Goal: Transaction & Acquisition: Purchase product/service

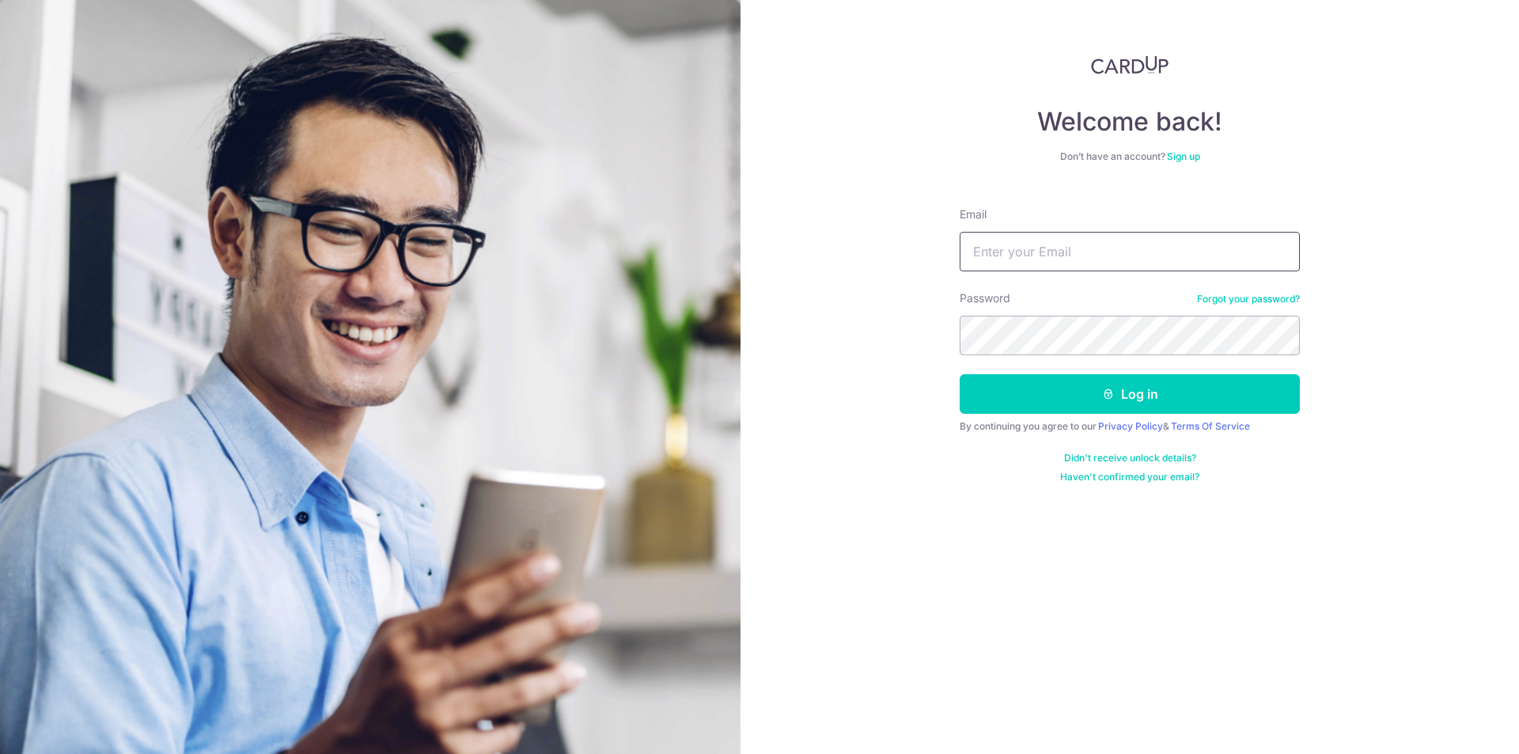
click at [1108, 259] on input "Email" at bounding box center [1130, 252] width 340 height 40
type input "[PERSON_NAME][EMAIL_ADDRESS][DOMAIN_NAME]"
click at [960, 374] on button "Log in" at bounding box center [1130, 394] width 340 height 40
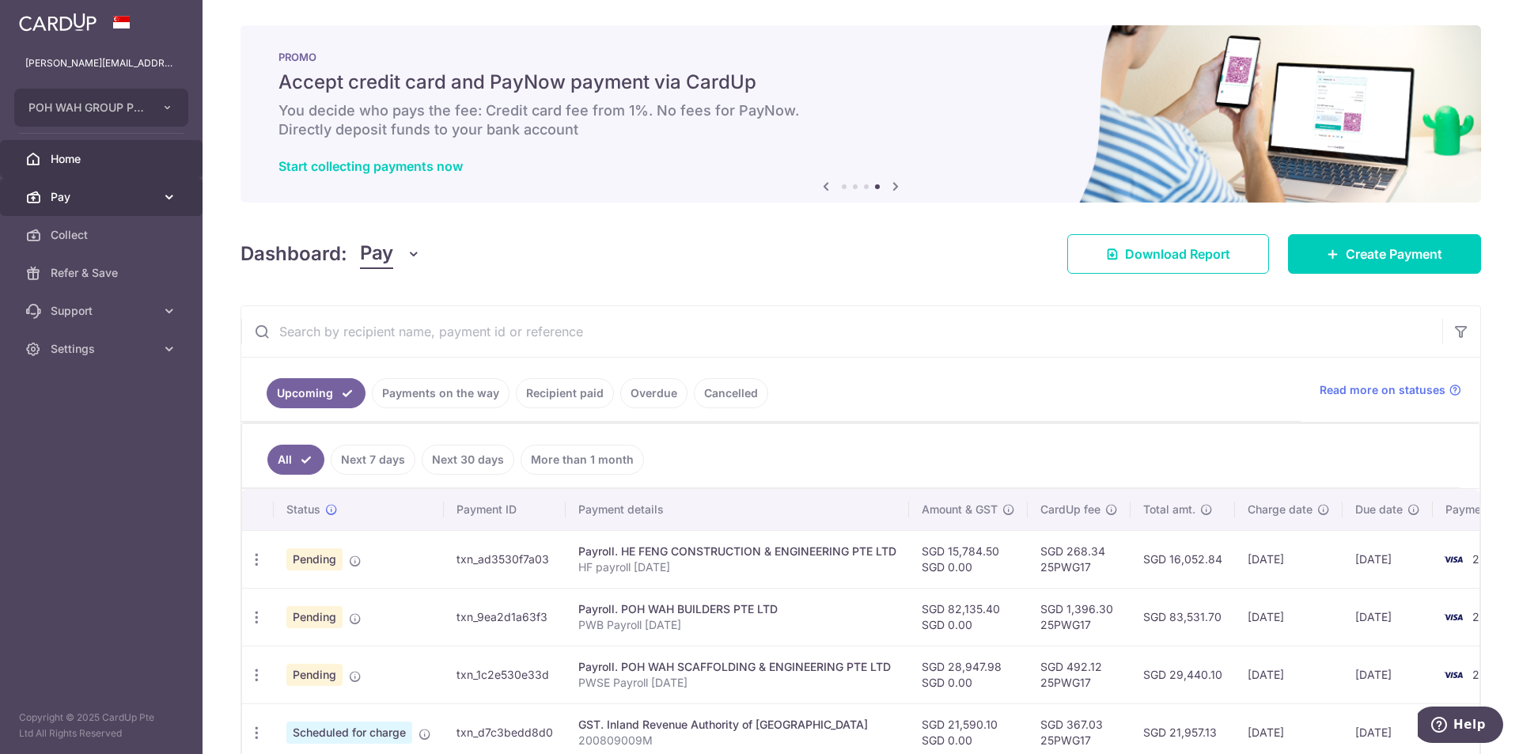
click at [87, 200] on span "Pay" at bounding box center [103, 197] width 104 height 16
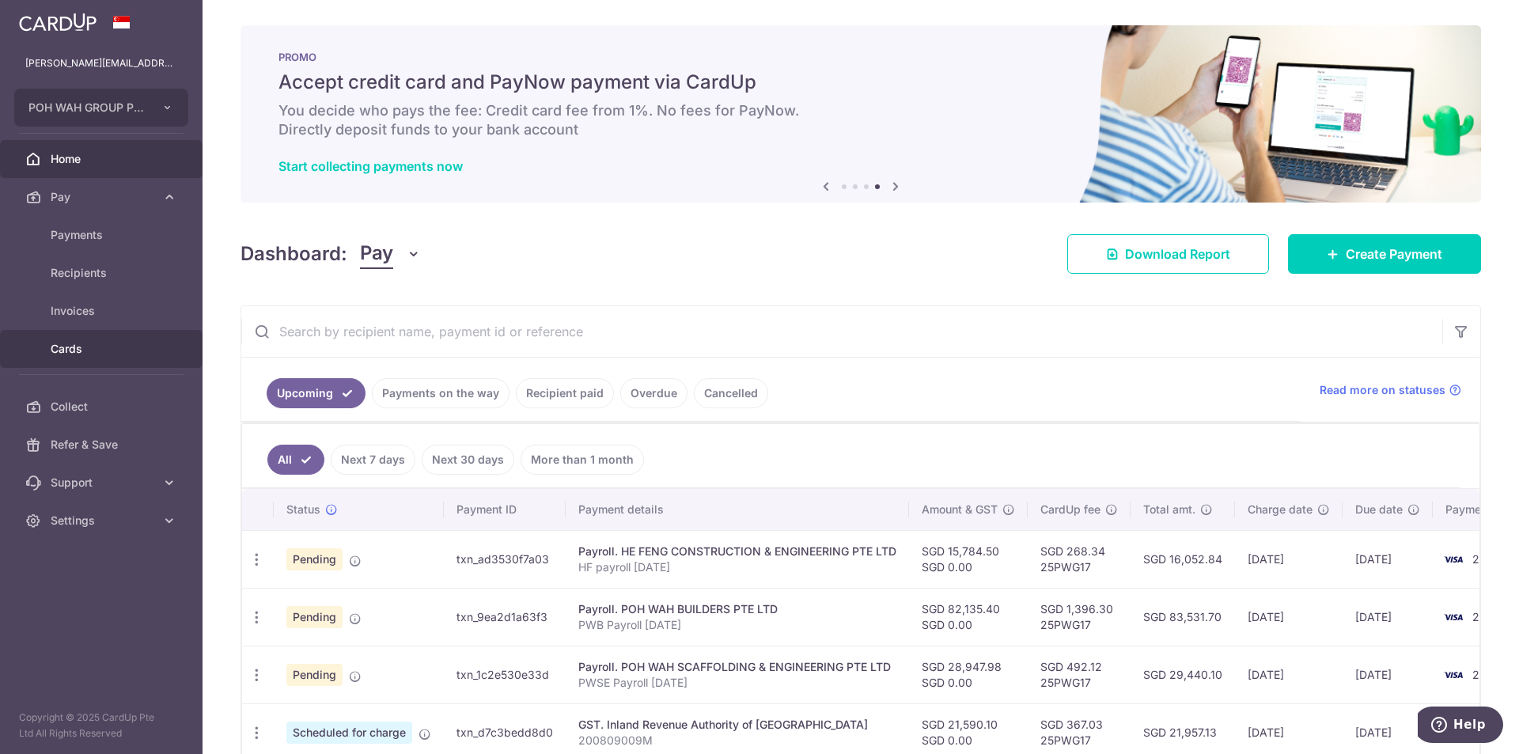
click at [85, 351] on span "Cards" at bounding box center [103, 349] width 104 height 16
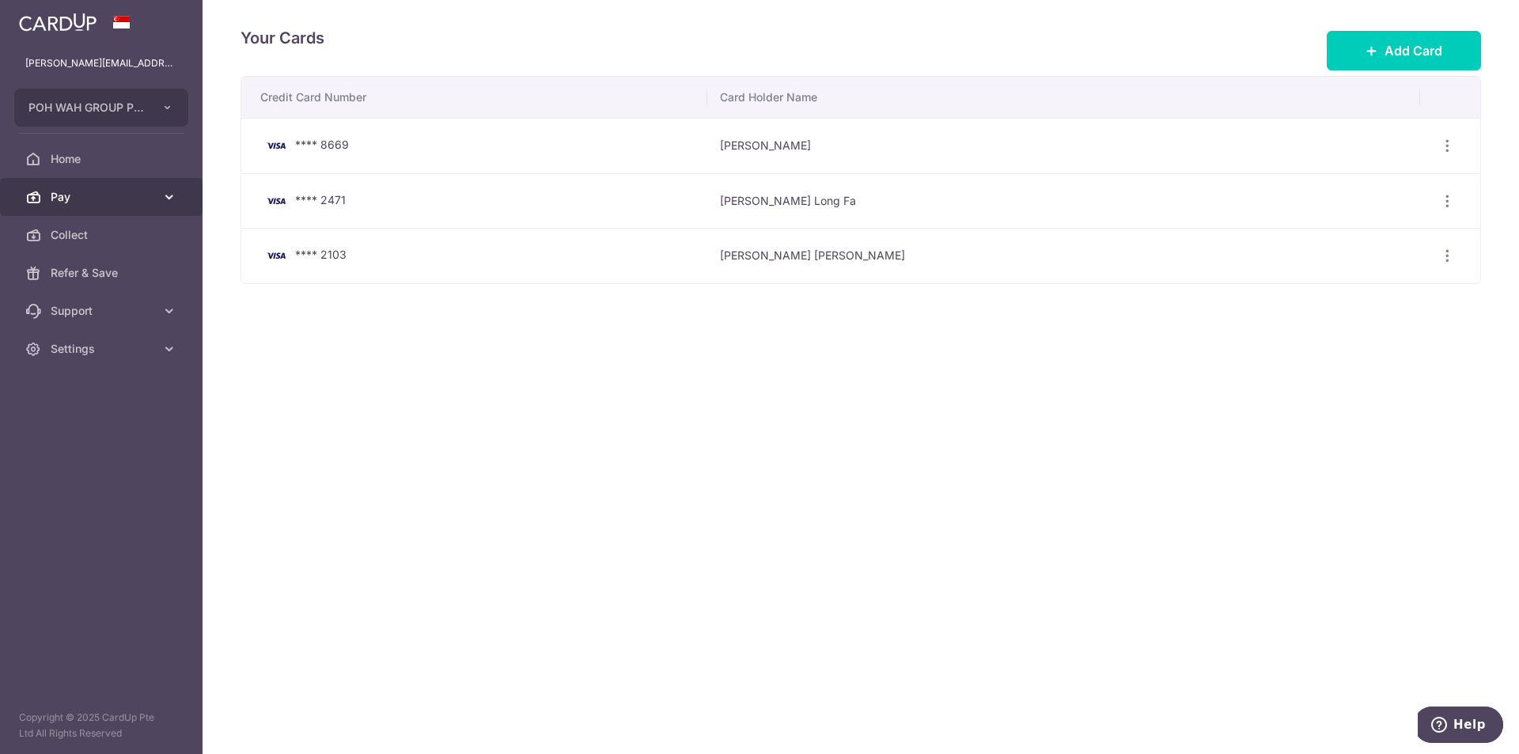
click at [90, 186] on link "Pay" at bounding box center [101, 197] width 203 height 38
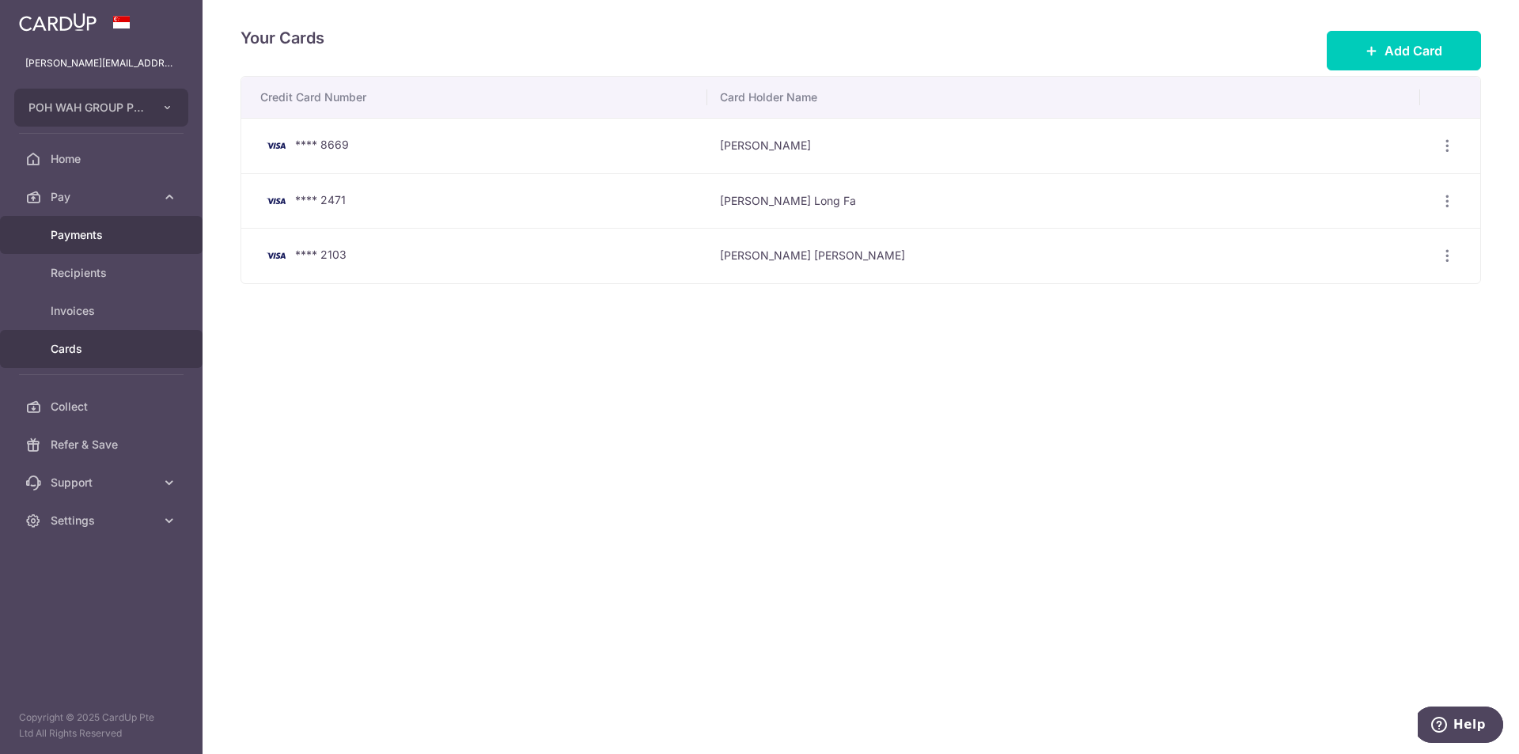
click at [93, 237] on span "Payments" at bounding box center [103, 235] width 104 height 16
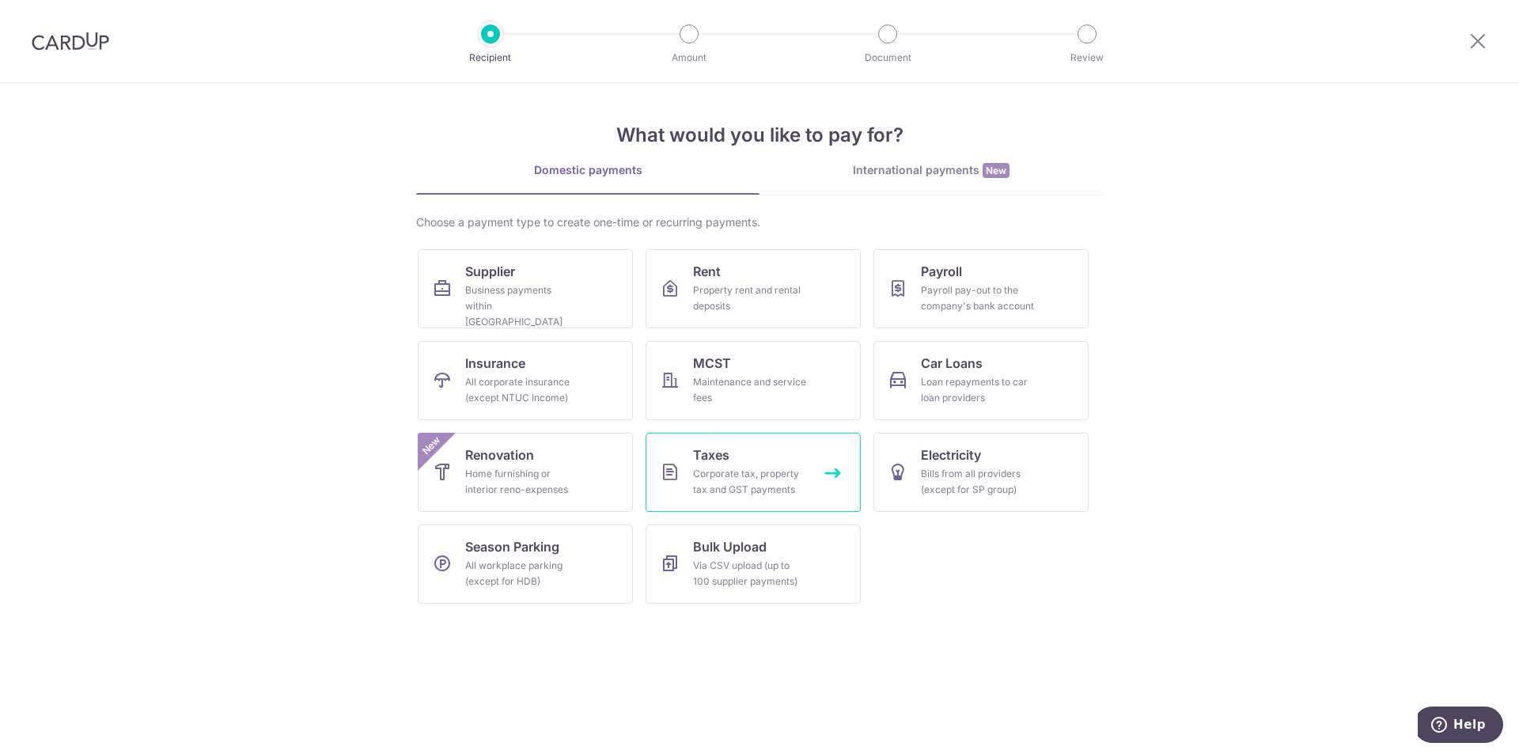
click at [750, 460] on link "Taxes Corporate tax, property tax and GST payments" at bounding box center [753, 472] width 215 height 79
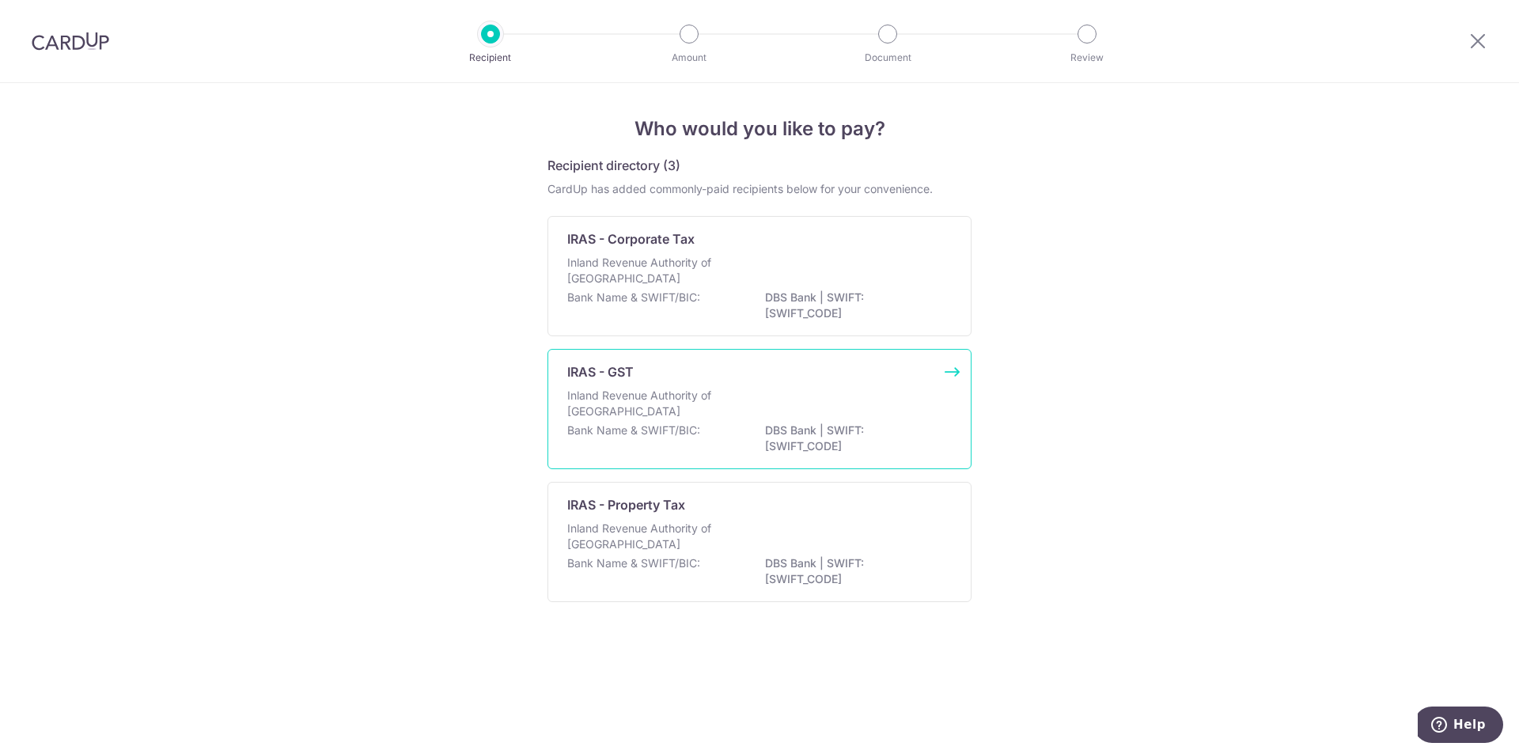
click at [683, 385] on div "IRAS - GST Inland Revenue Authority of Singapore Bank Name & SWIFT/BIC: DBS Ban…" at bounding box center [760, 409] width 424 height 120
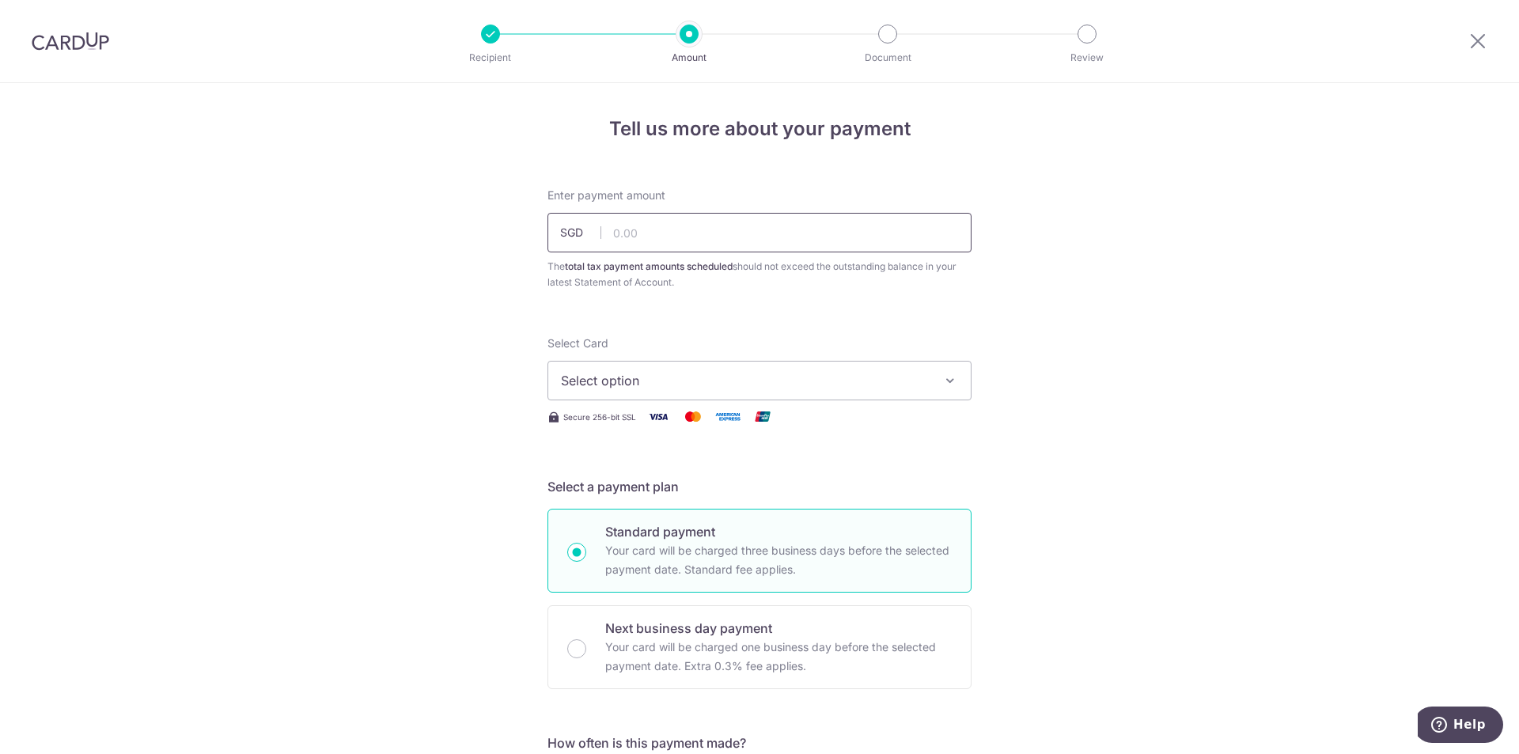
click at [652, 235] on input "text" at bounding box center [760, 233] width 424 height 40
type input "34,247.98"
click at [844, 389] on span "Select option" at bounding box center [745, 380] width 369 height 19
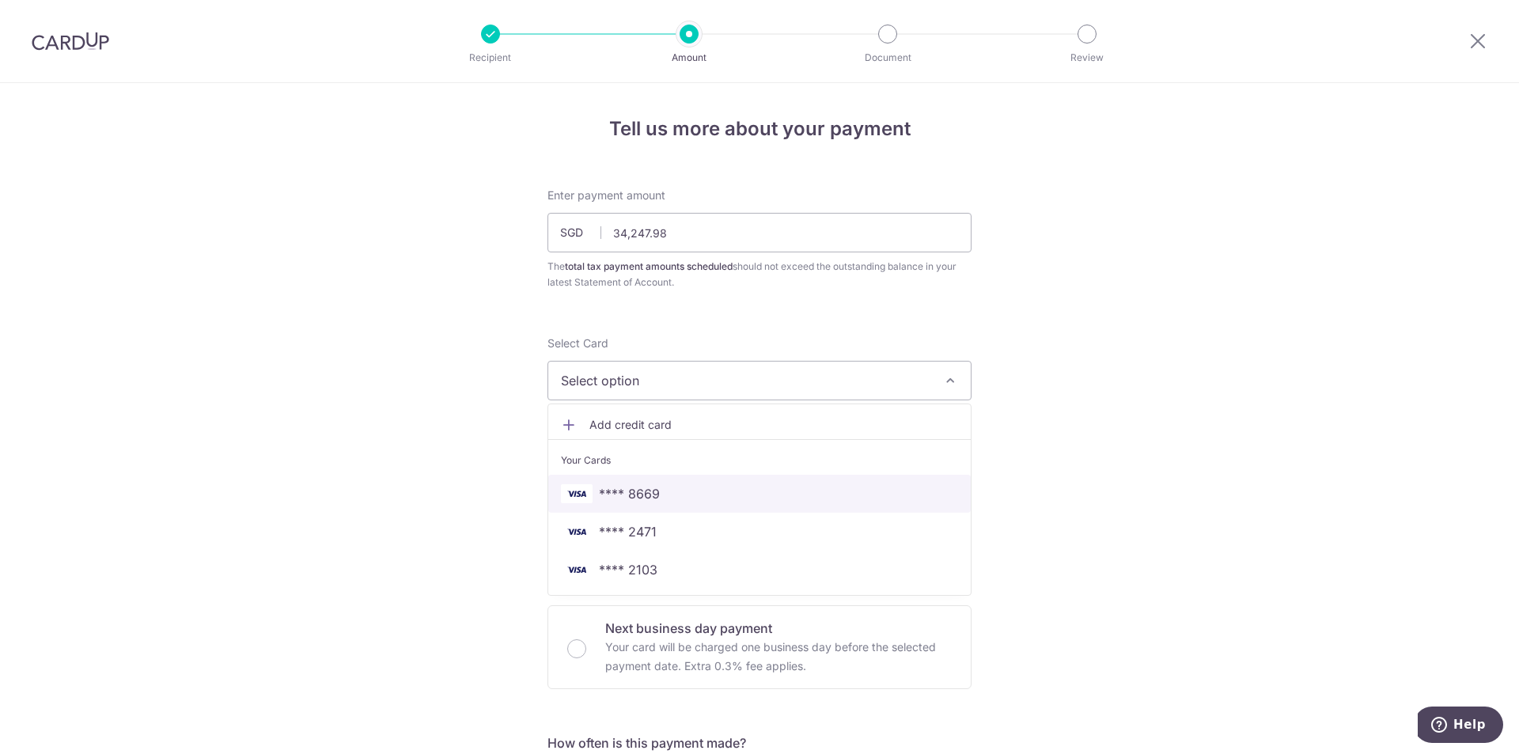
click at [712, 491] on span "**** 8669" at bounding box center [759, 493] width 397 height 19
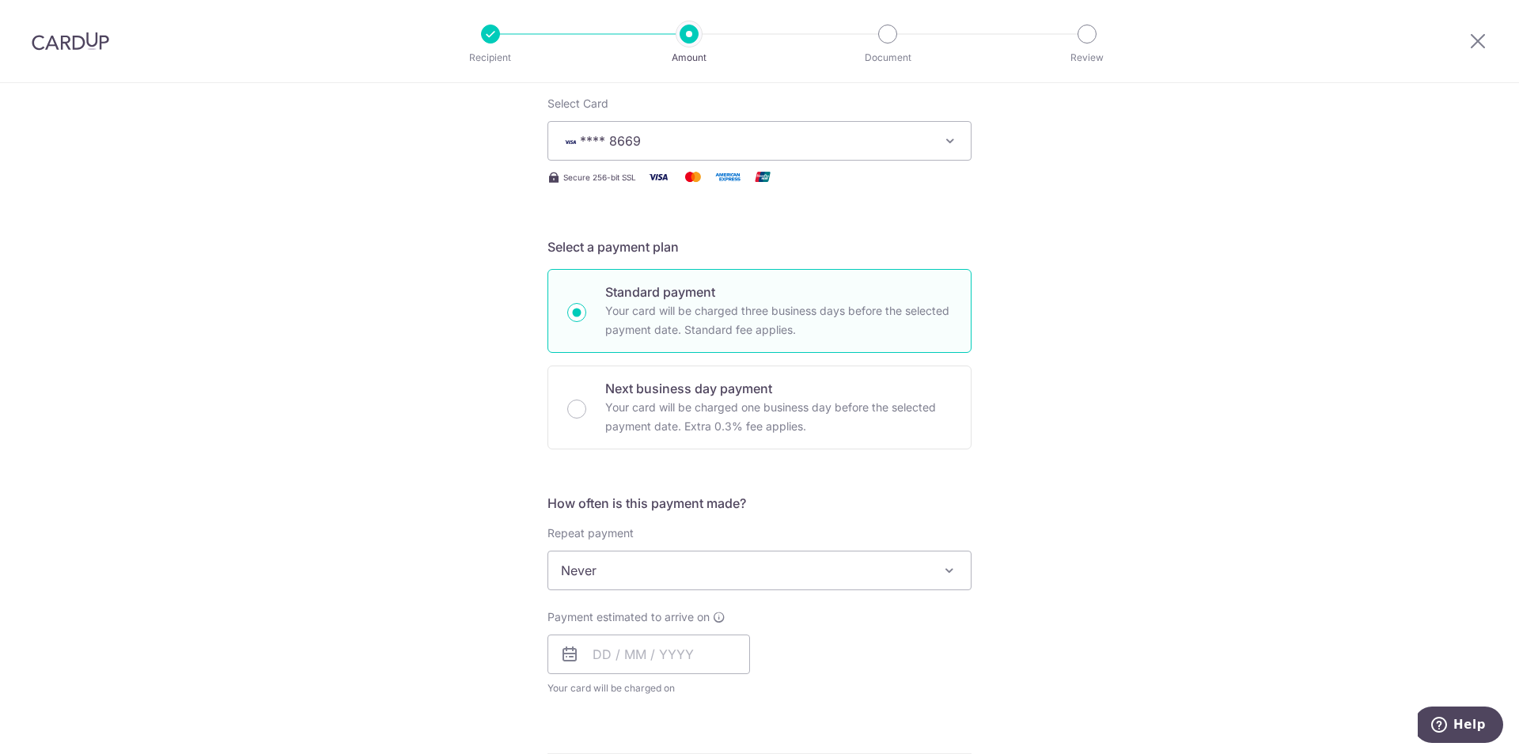
scroll to position [317, 0]
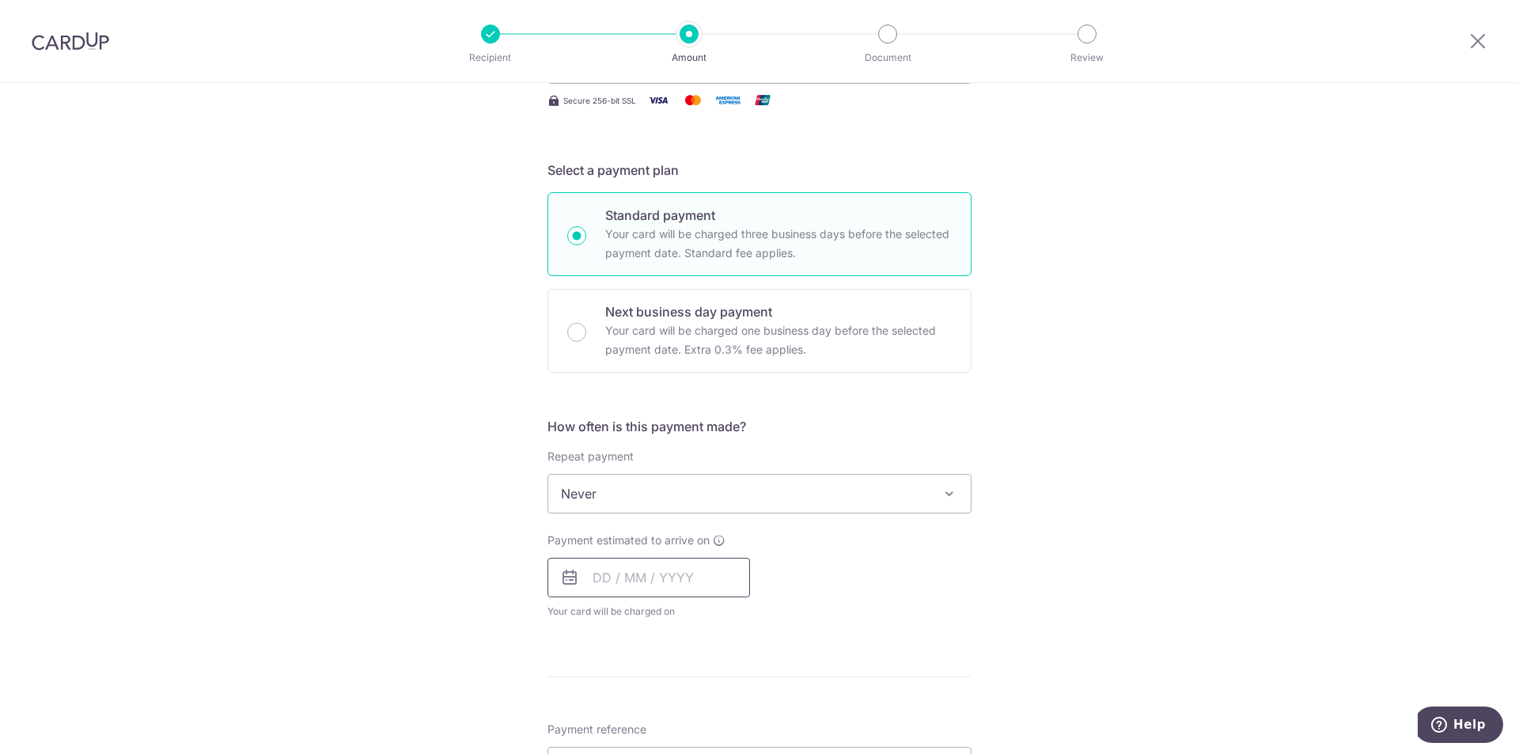
click at [673, 593] on input "text" at bounding box center [649, 578] width 203 height 40
click at [734, 688] on link "3" at bounding box center [738, 689] width 25 height 25
type input "[DATE]"
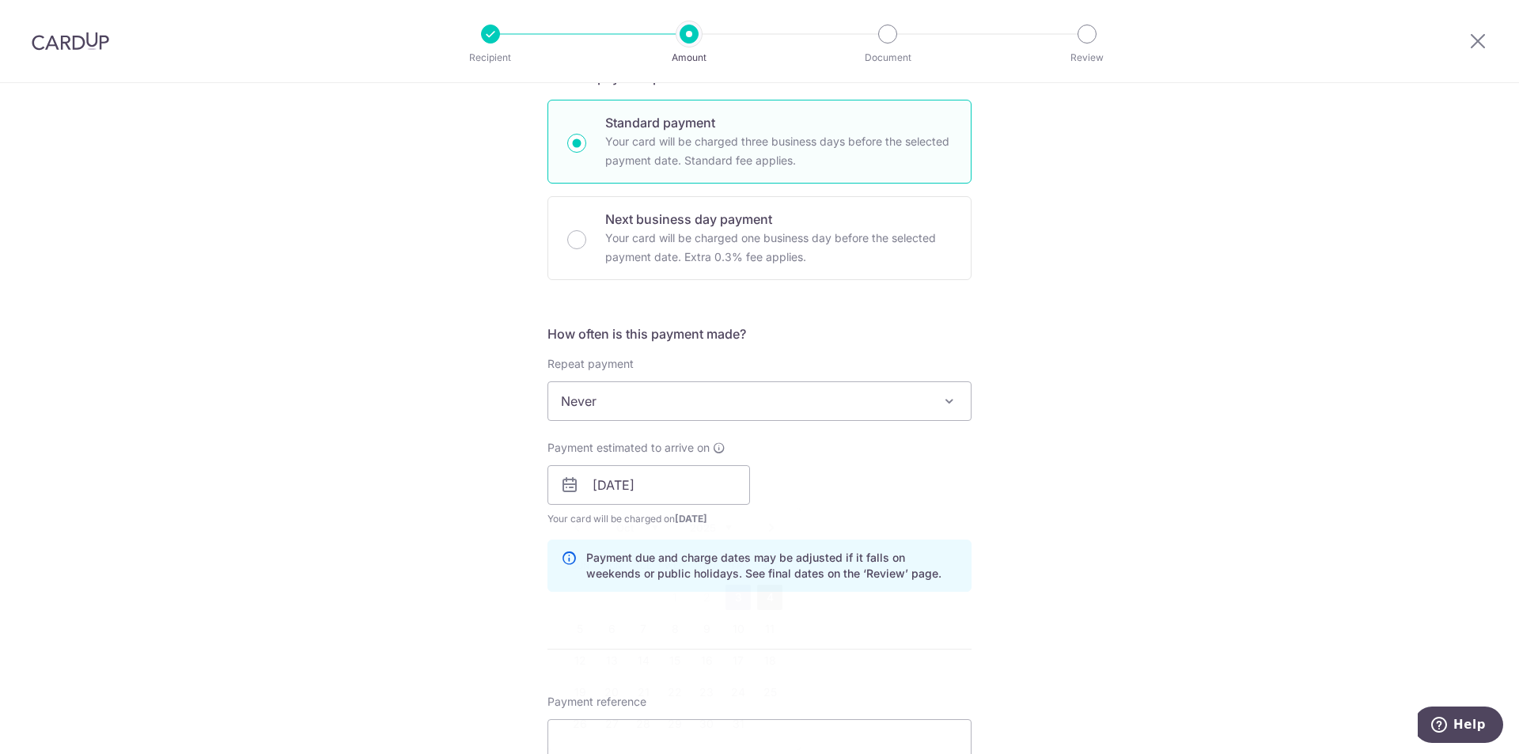
scroll to position [475, 0]
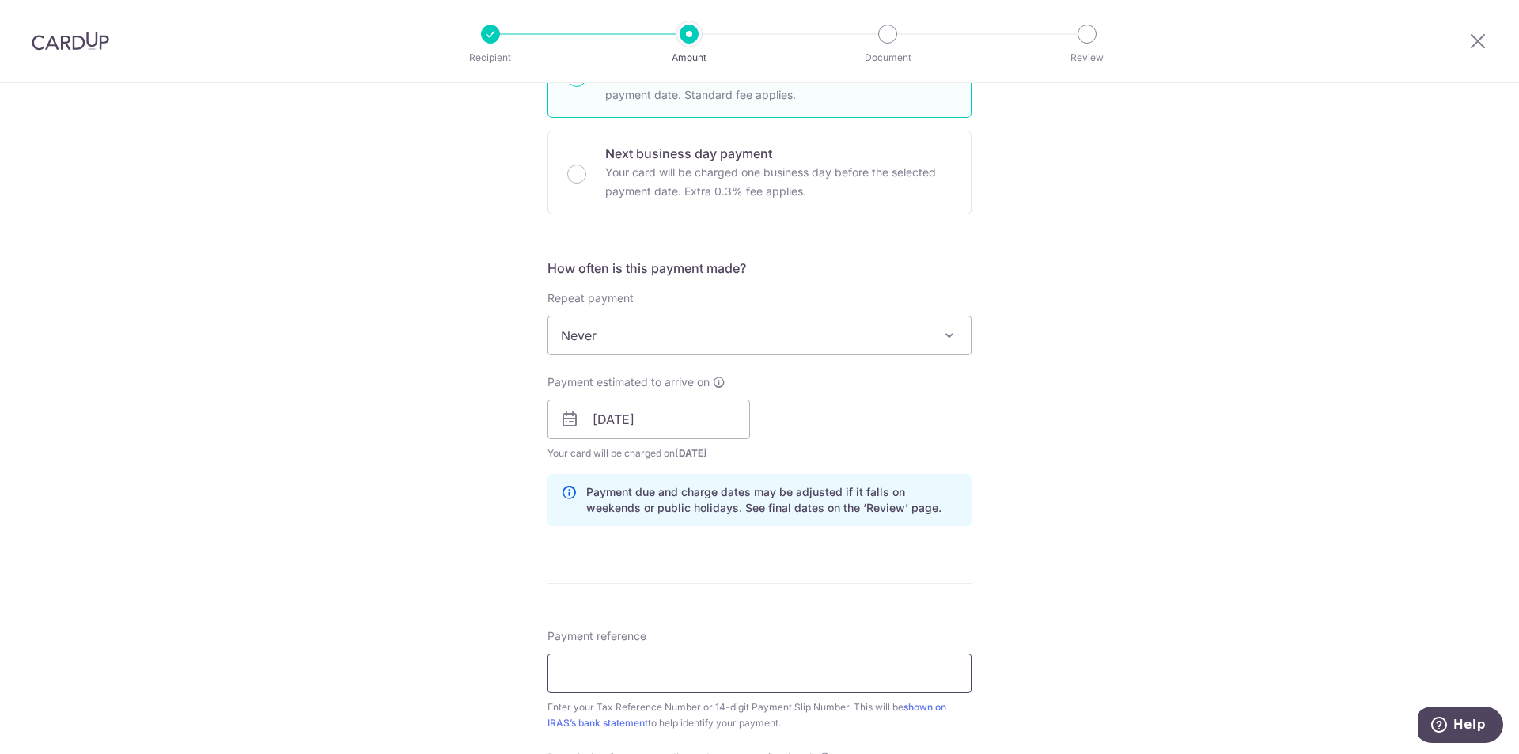
click at [635, 669] on input "Payment reference" at bounding box center [760, 674] width 424 height 40
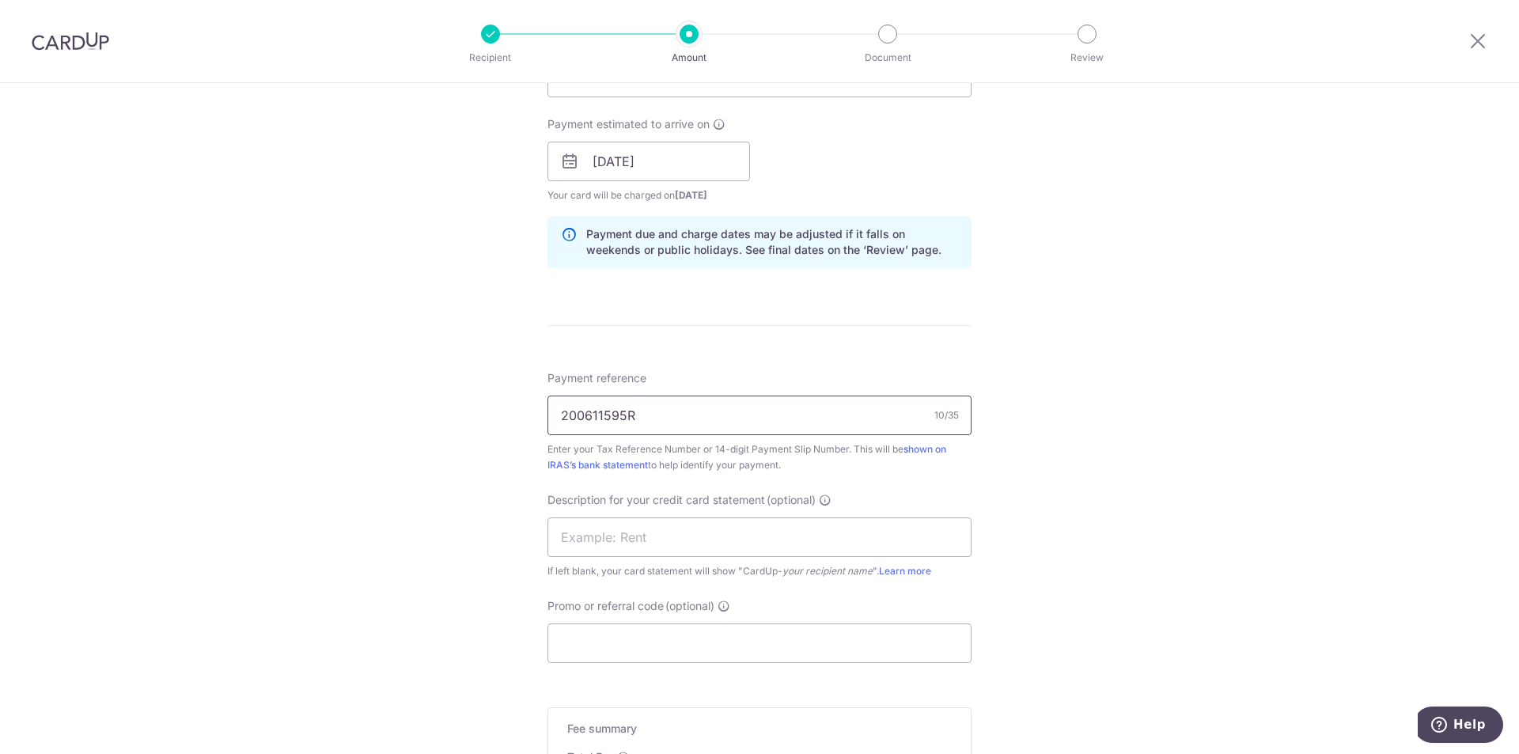
scroll to position [791, 0]
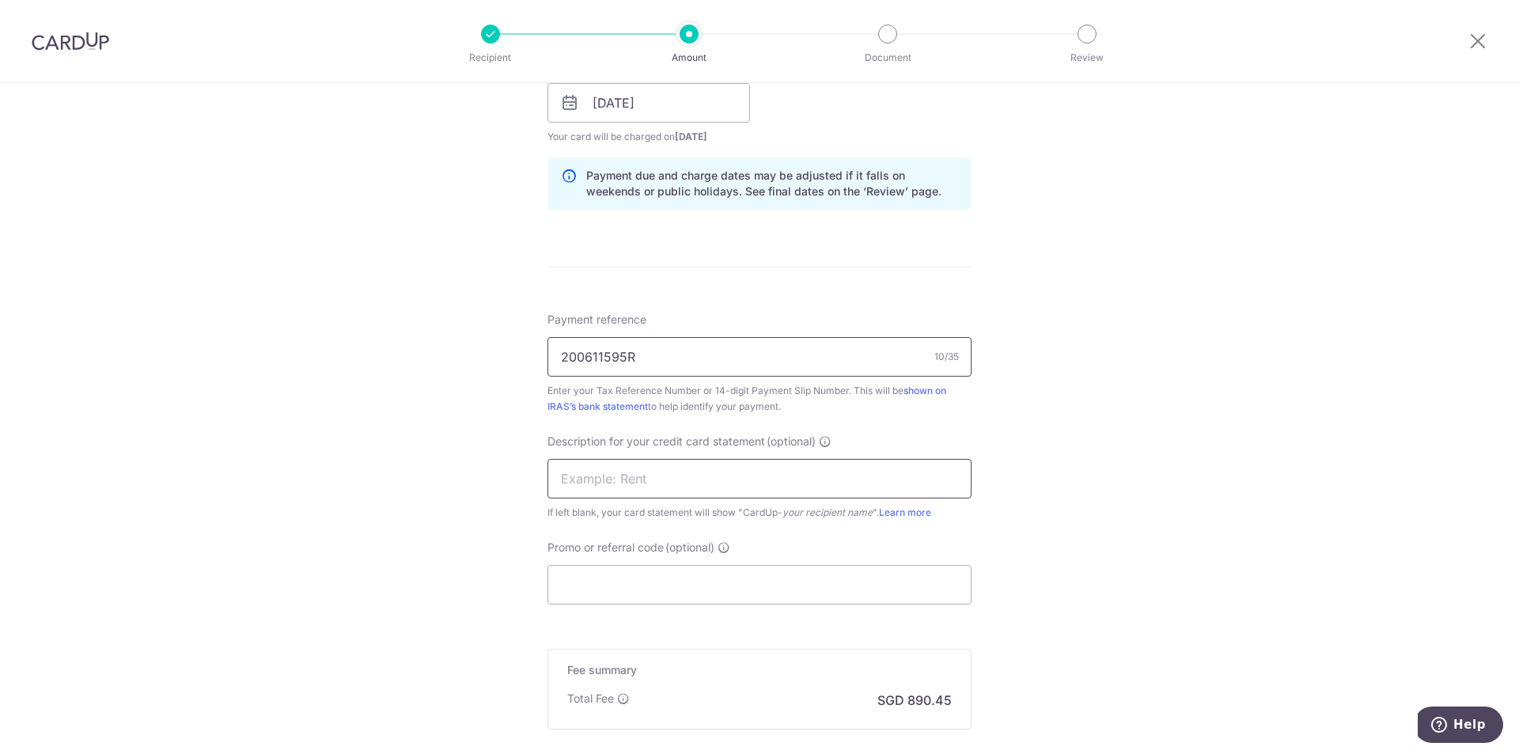
type input "200611595R"
click at [741, 490] on input "text" at bounding box center [760, 479] width 424 height 40
type input "PWB GST"
click at [605, 593] on input "Promo or referral code (optional)" at bounding box center [760, 585] width 424 height 40
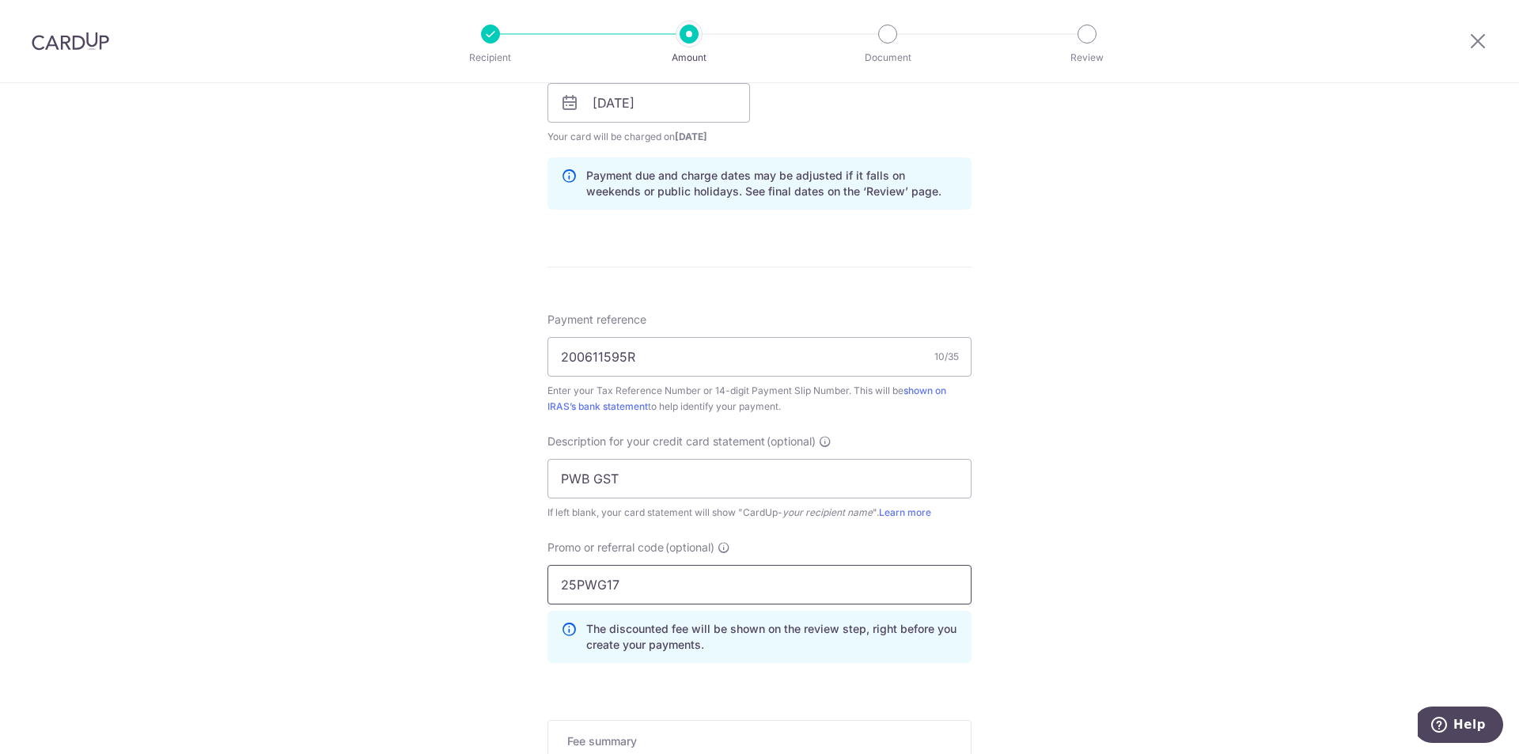
type input "25PWG17"
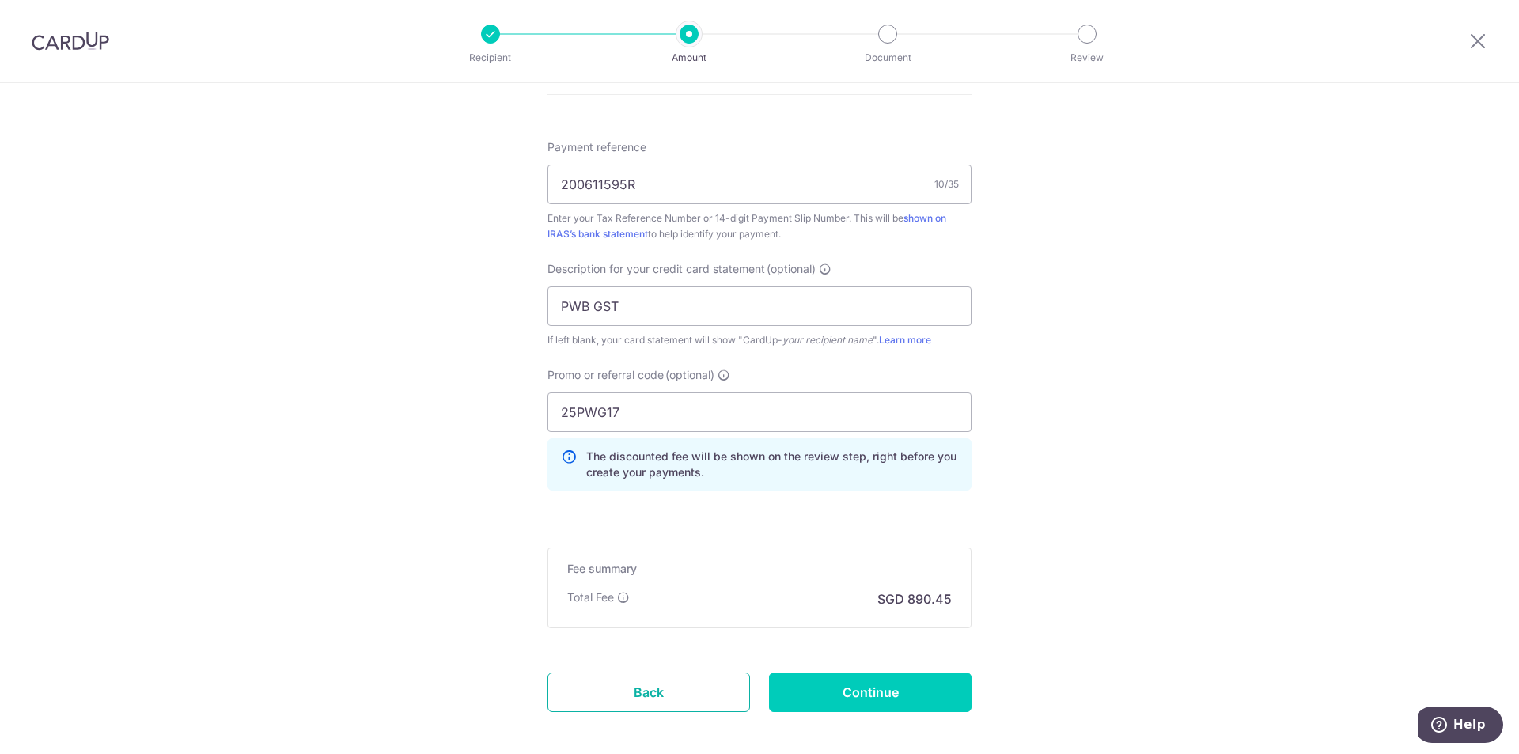
scroll to position [961, 0]
click at [904, 699] on input "Continue" at bounding box center [870, 695] width 203 height 40
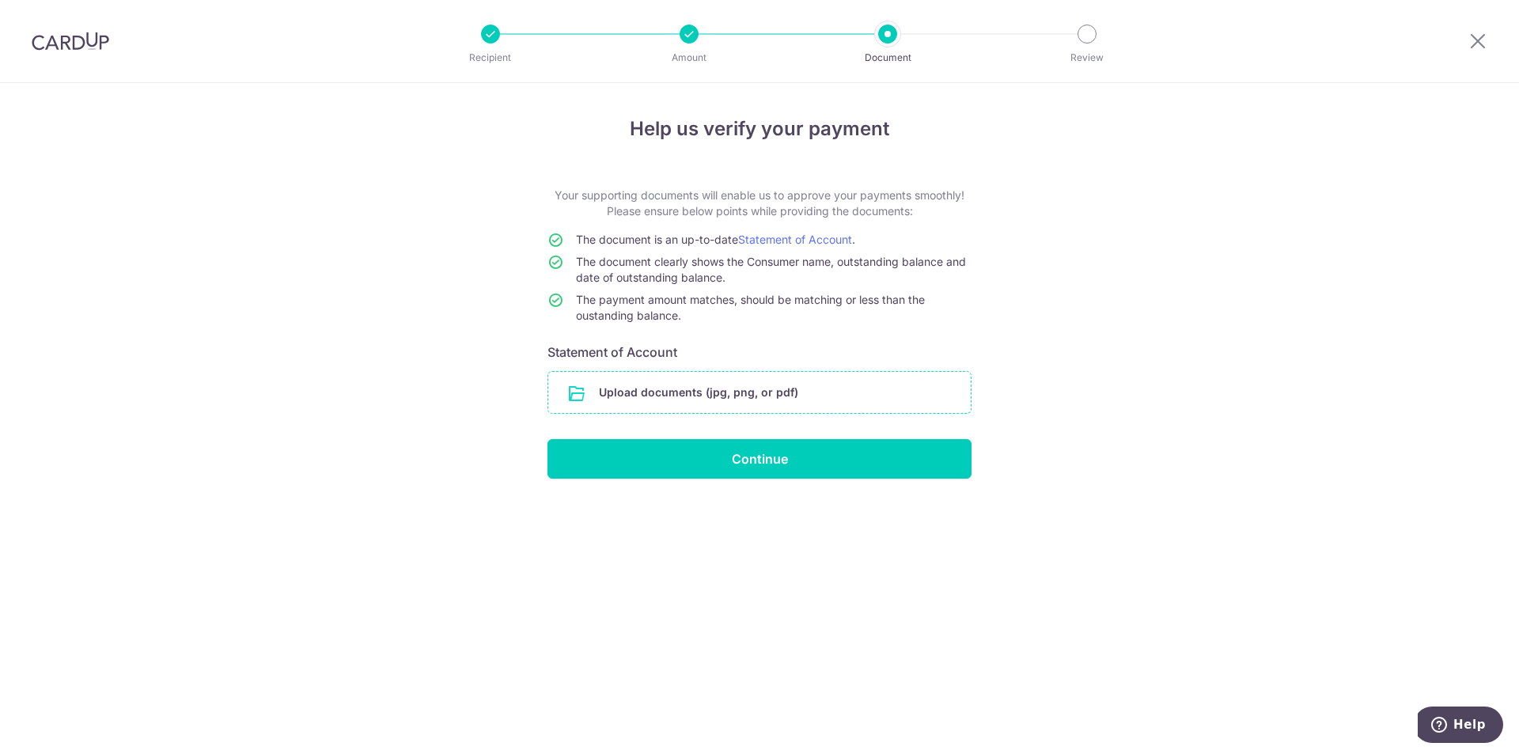
click at [721, 408] on input "file" at bounding box center [759, 392] width 423 height 41
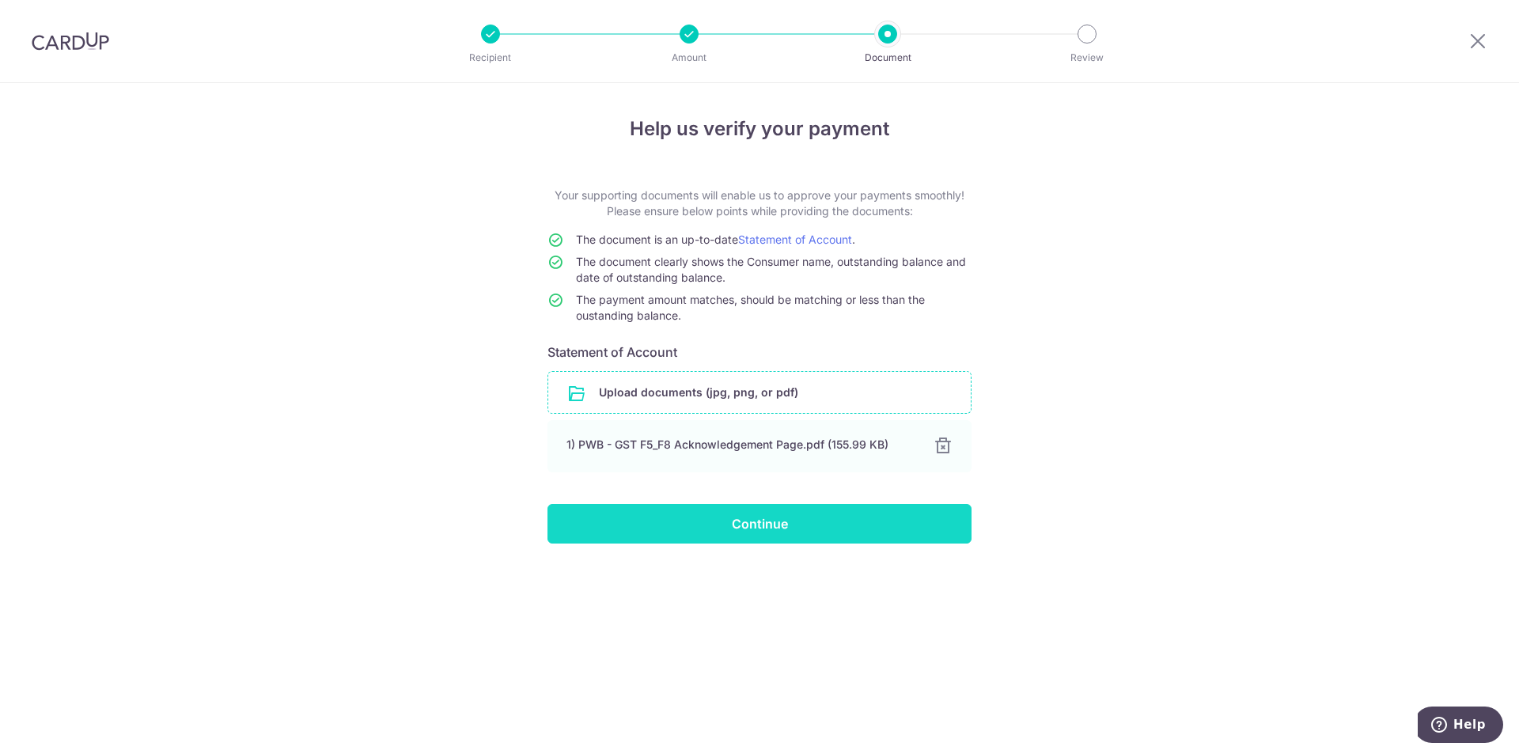
click at [747, 540] on input "Continue" at bounding box center [760, 524] width 424 height 40
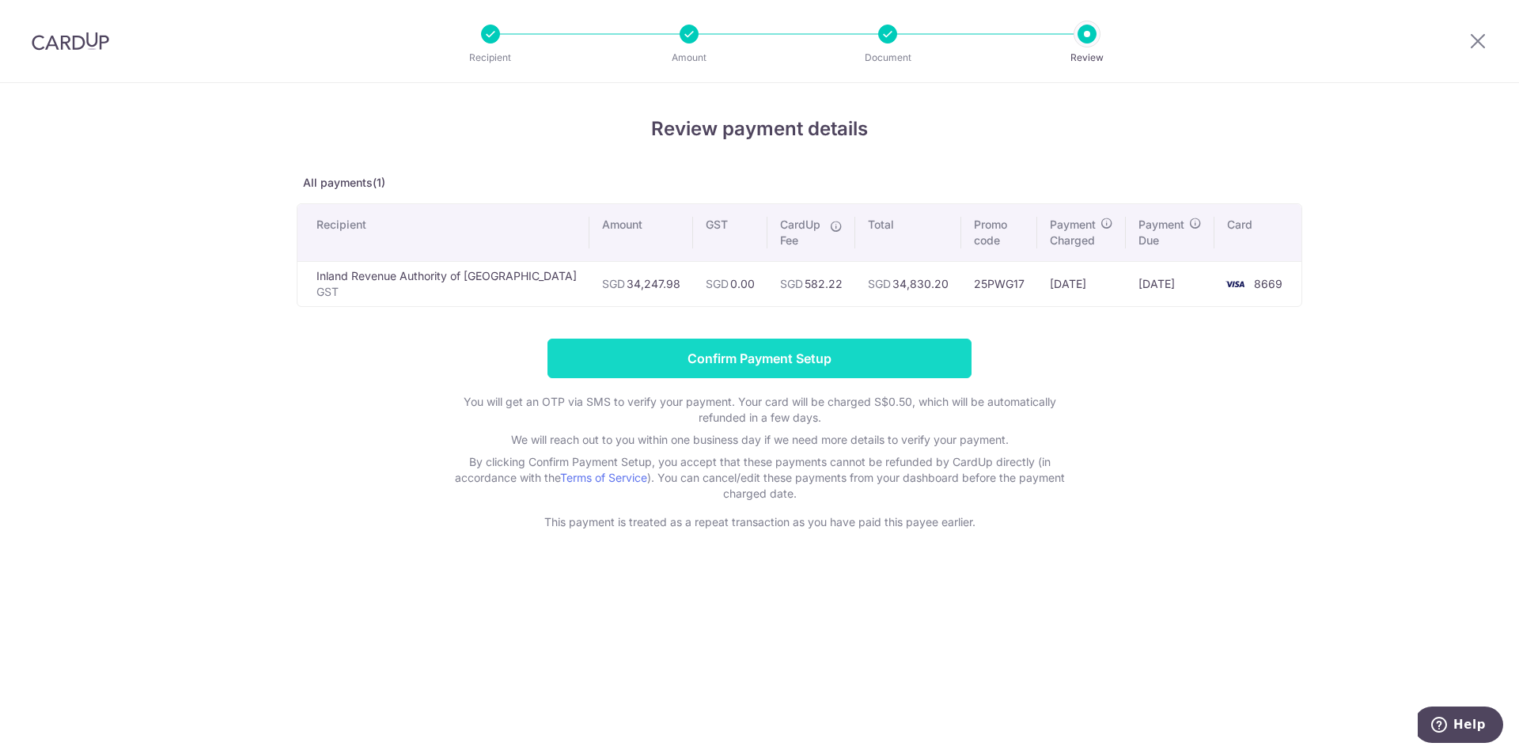
click at [926, 339] on input "Confirm Payment Setup" at bounding box center [760, 359] width 424 height 40
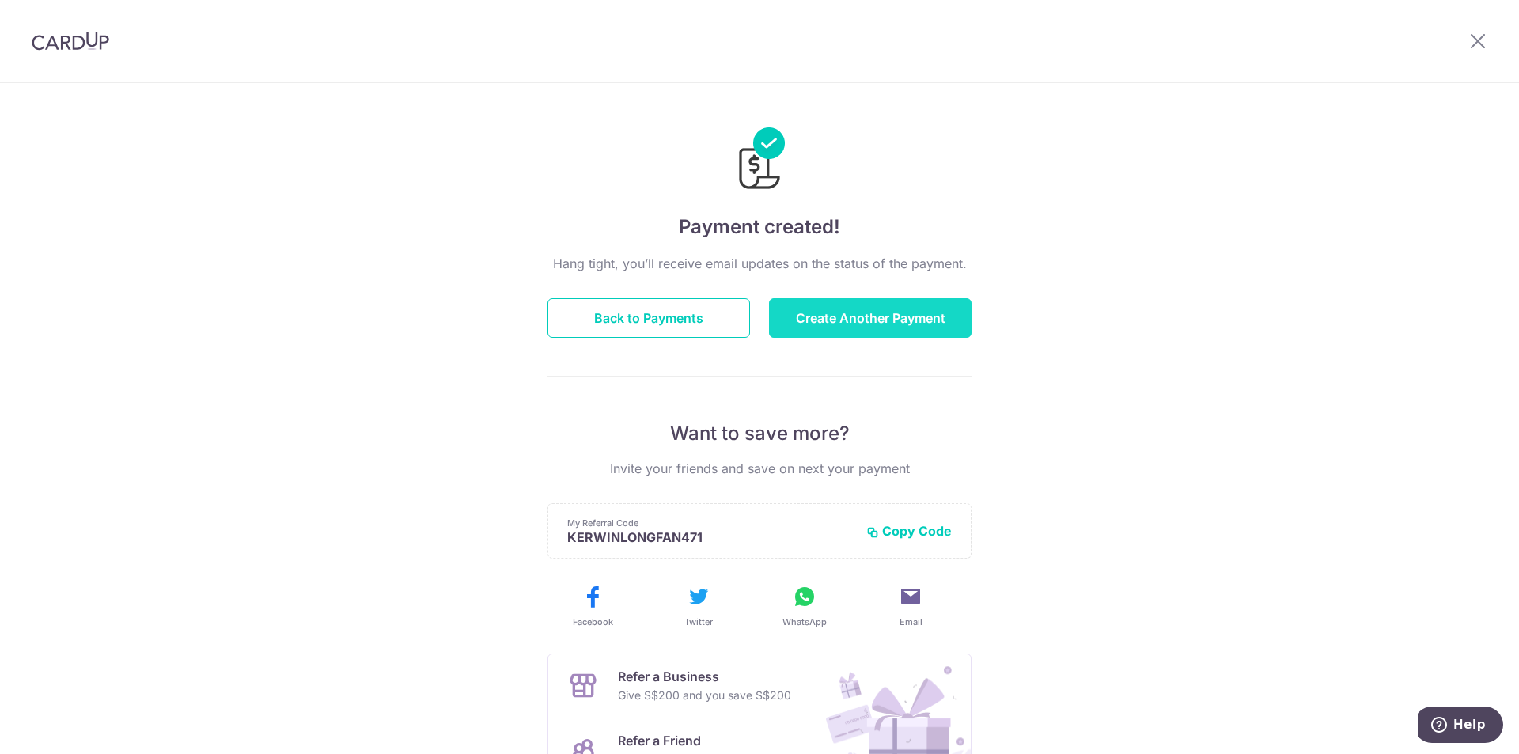
click at [904, 319] on button "Create Another Payment" at bounding box center [870, 318] width 203 height 40
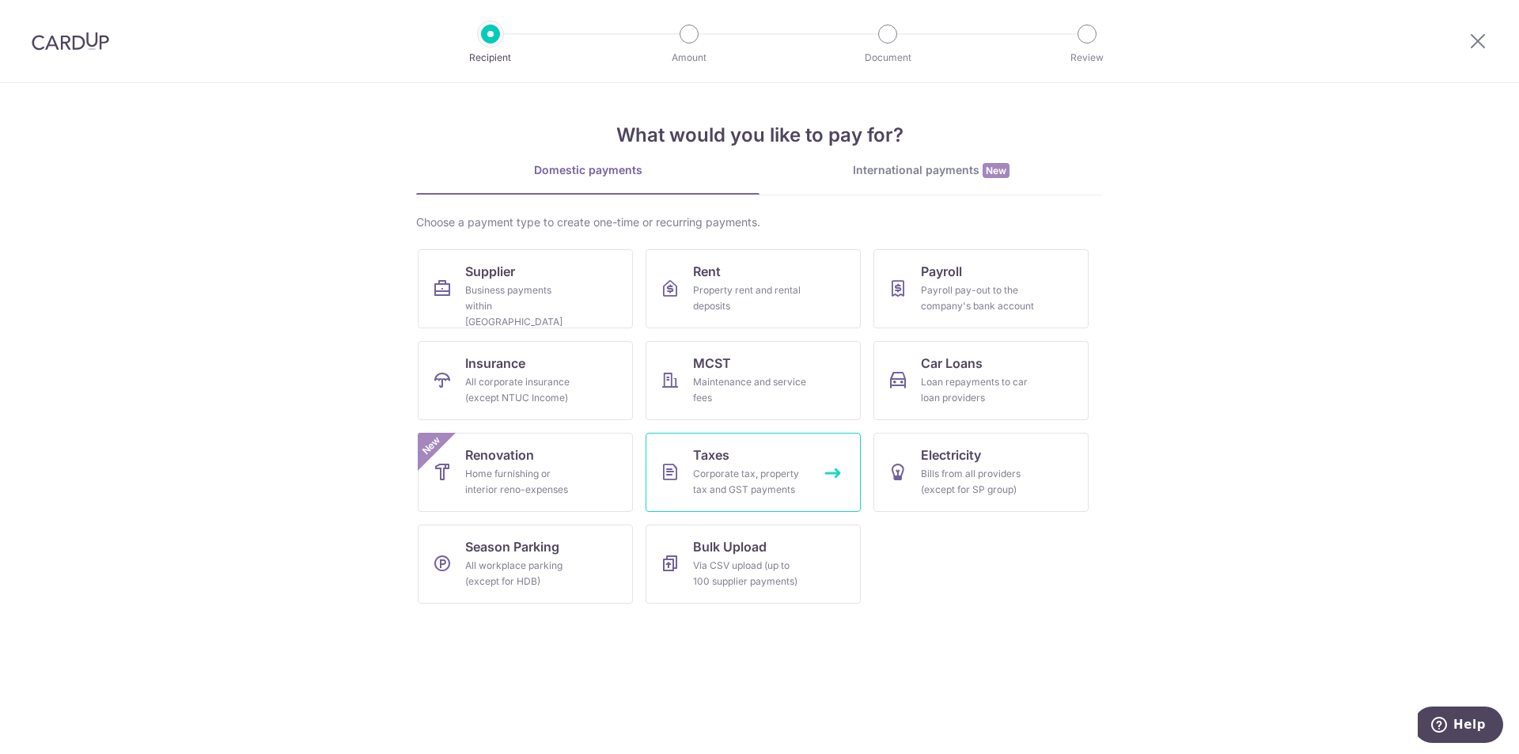
click at [738, 472] on div "Corporate tax, property tax and GST payments" at bounding box center [750, 482] width 114 height 32
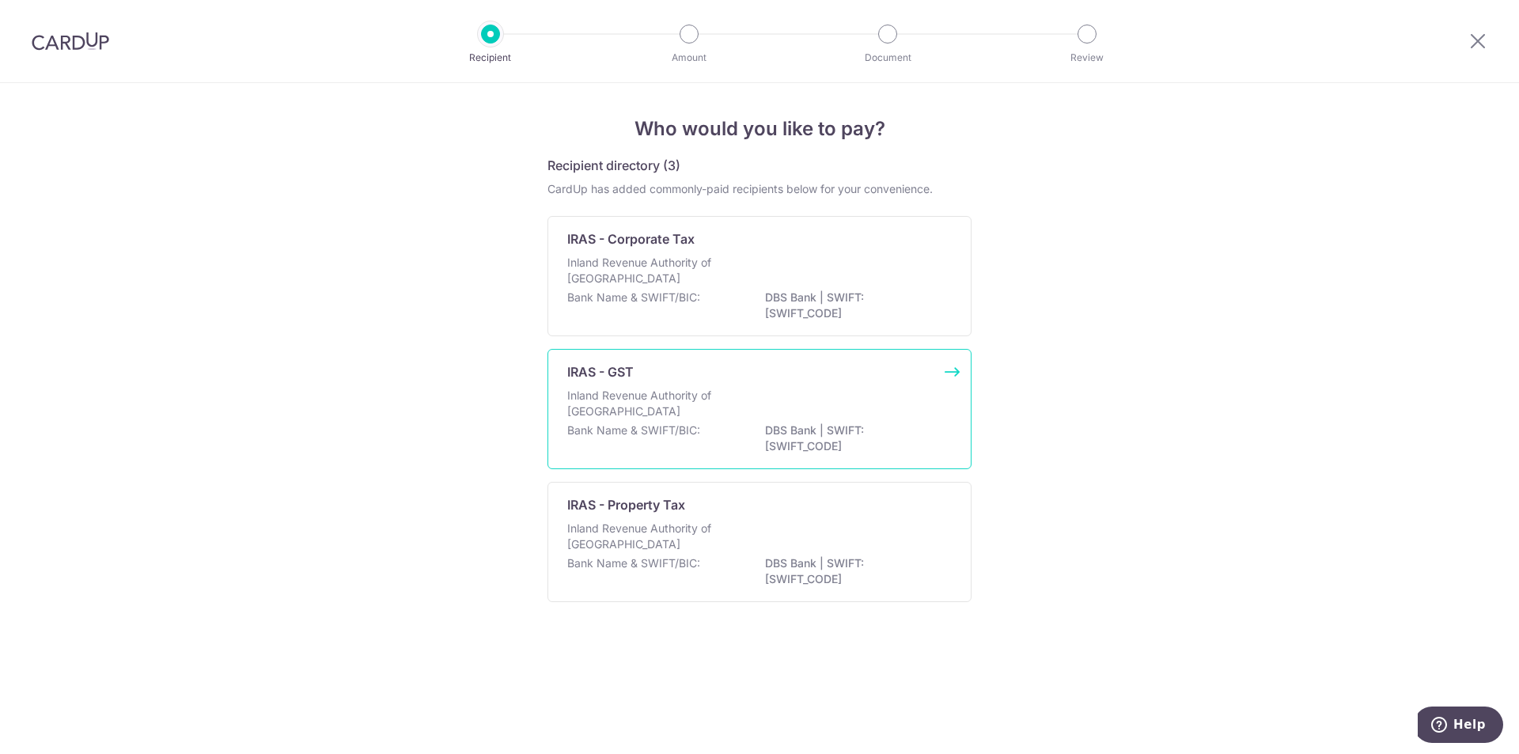
click at [717, 378] on div "IRAS - GST" at bounding box center [750, 371] width 366 height 19
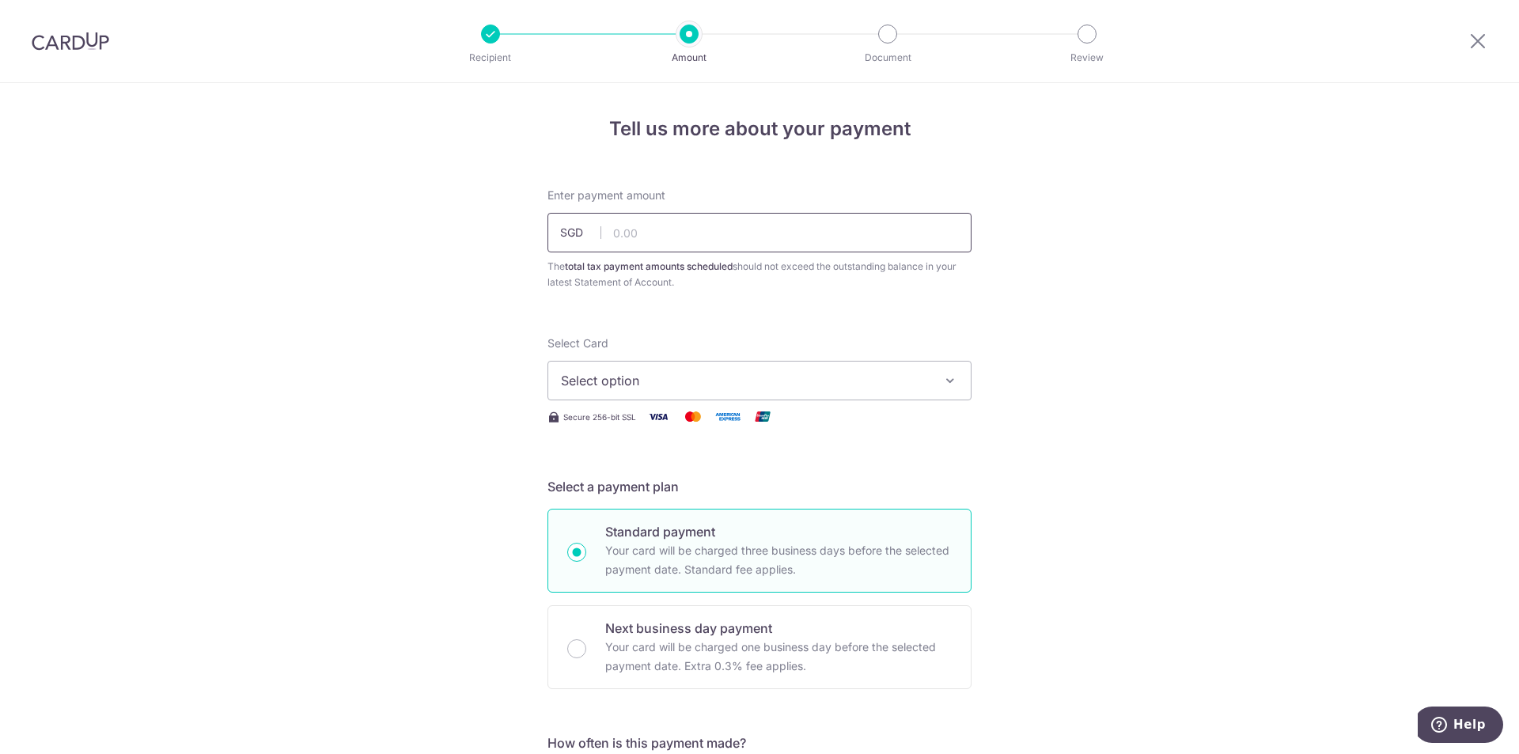
click at [665, 232] on input "text" at bounding box center [760, 233] width 424 height 40
type input "41,069.06"
click at [681, 376] on span "Select option" at bounding box center [745, 380] width 369 height 19
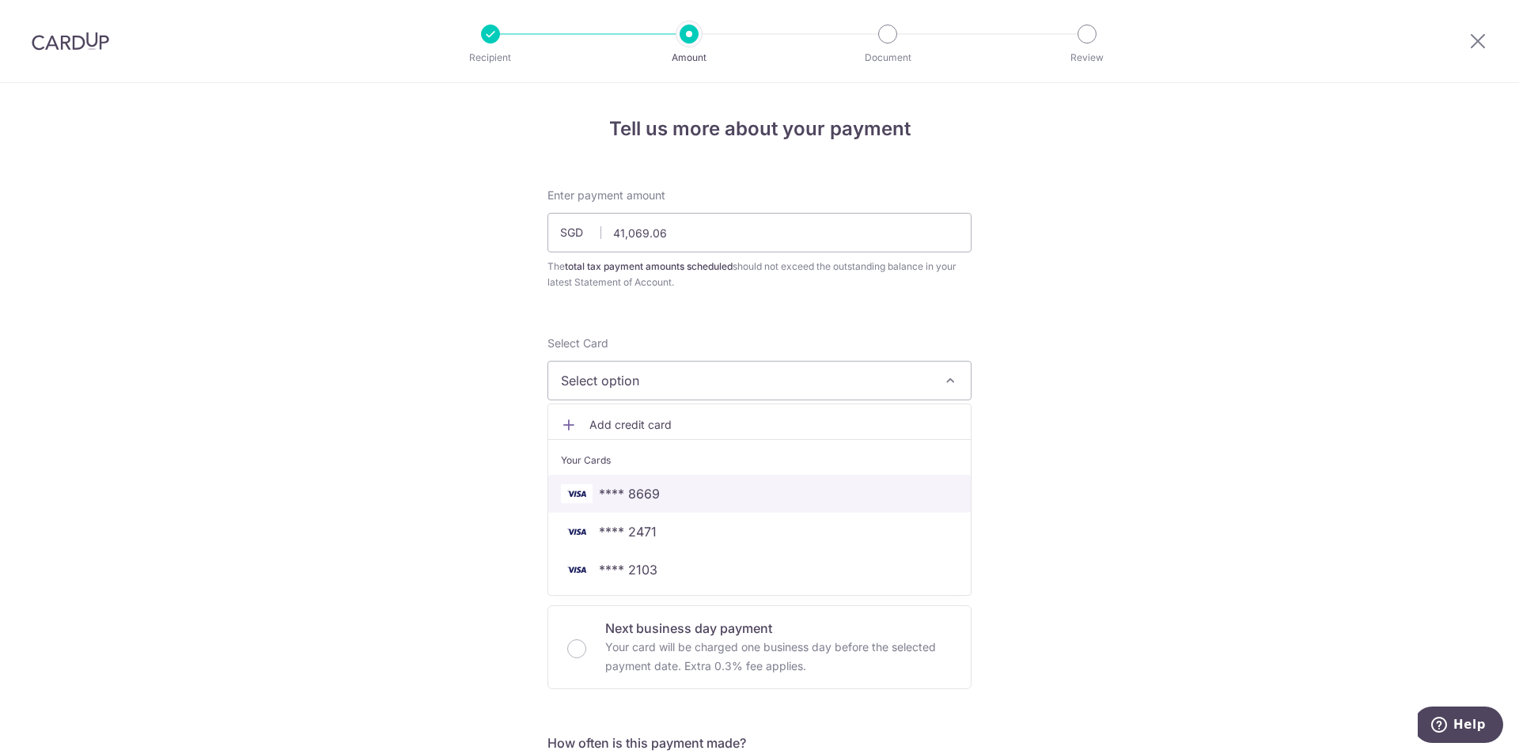
click at [650, 497] on span "**** 8669" at bounding box center [629, 493] width 61 height 19
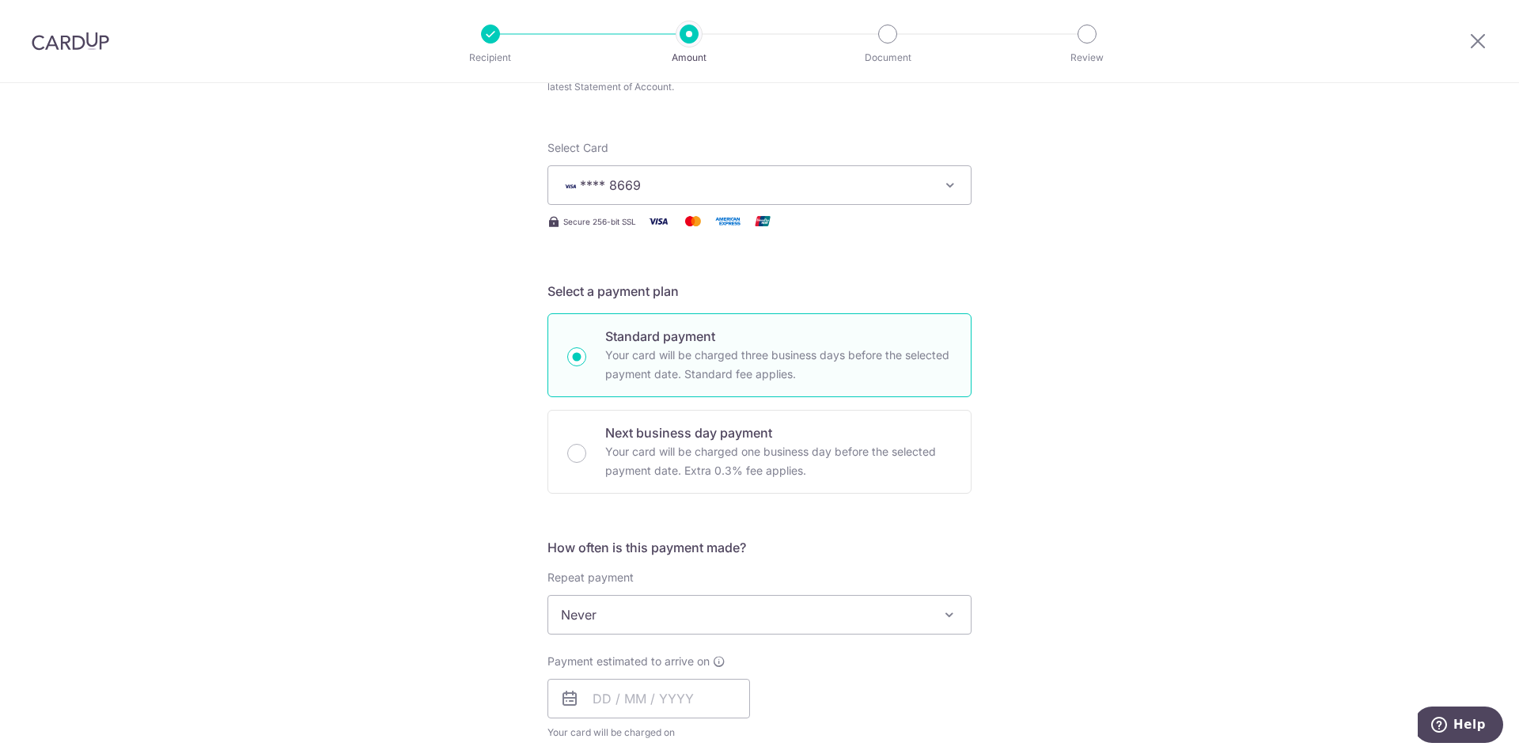
scroll to position [237, 0]
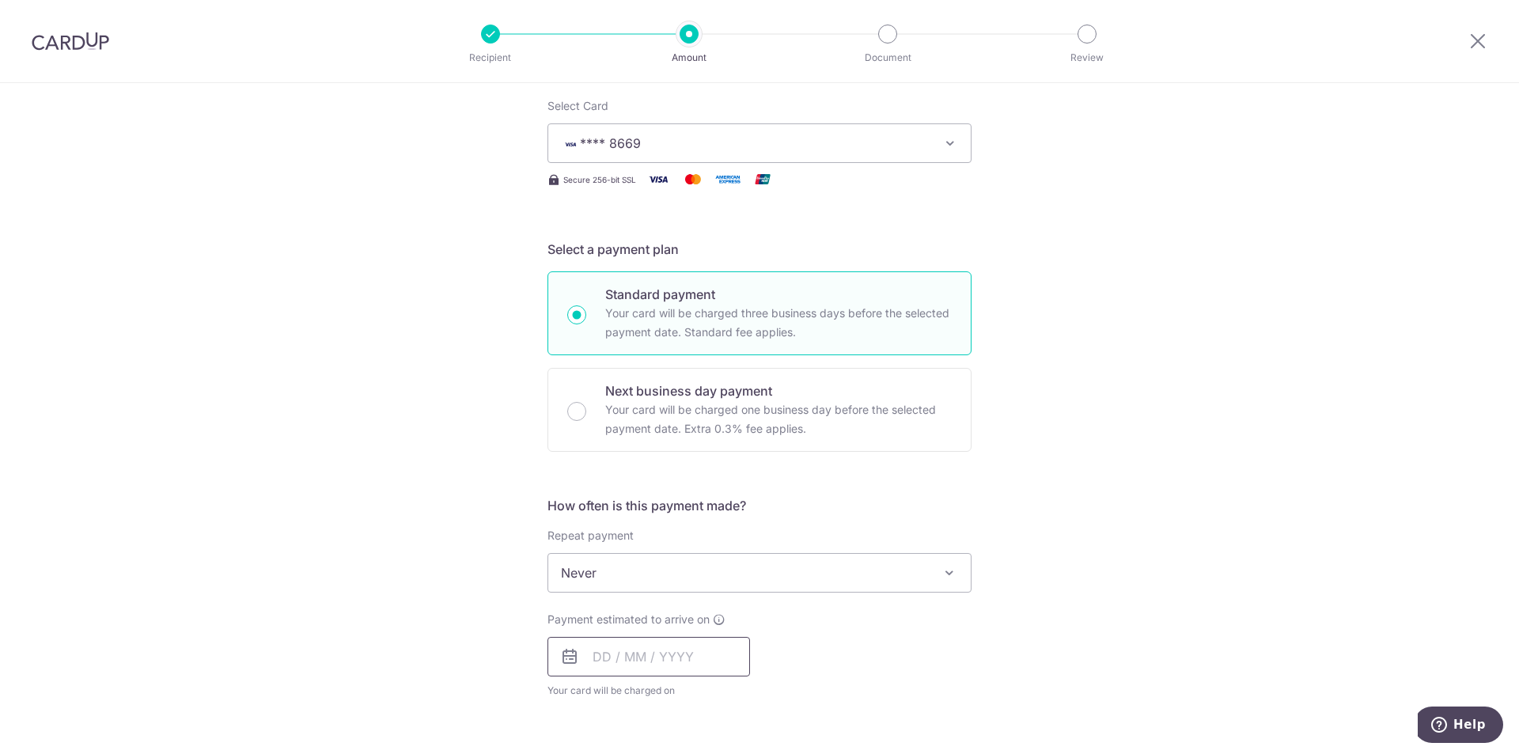
click at [584, 663] on input "text" at bounding box center [649, 657] width 203 height 40
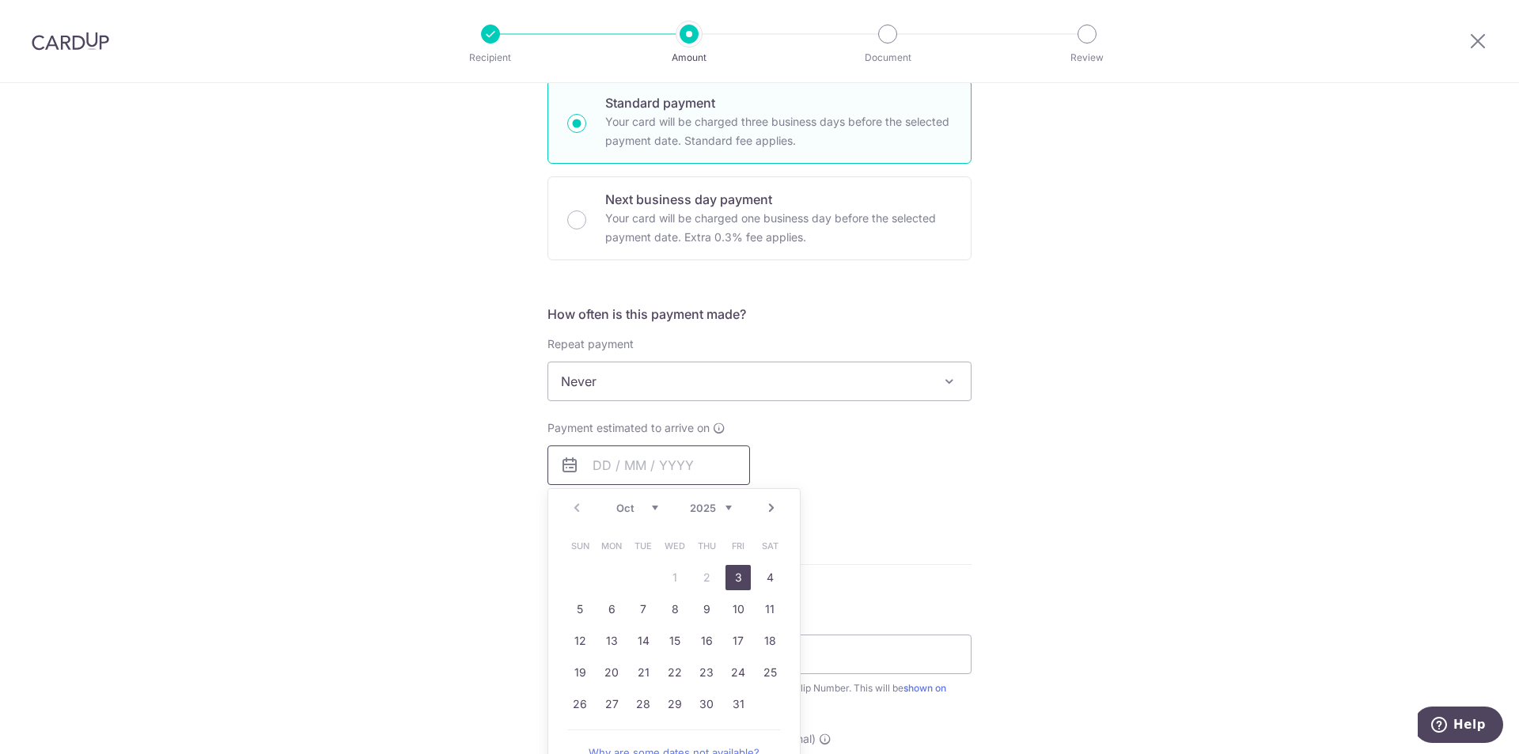
scroll to position [554, 0]
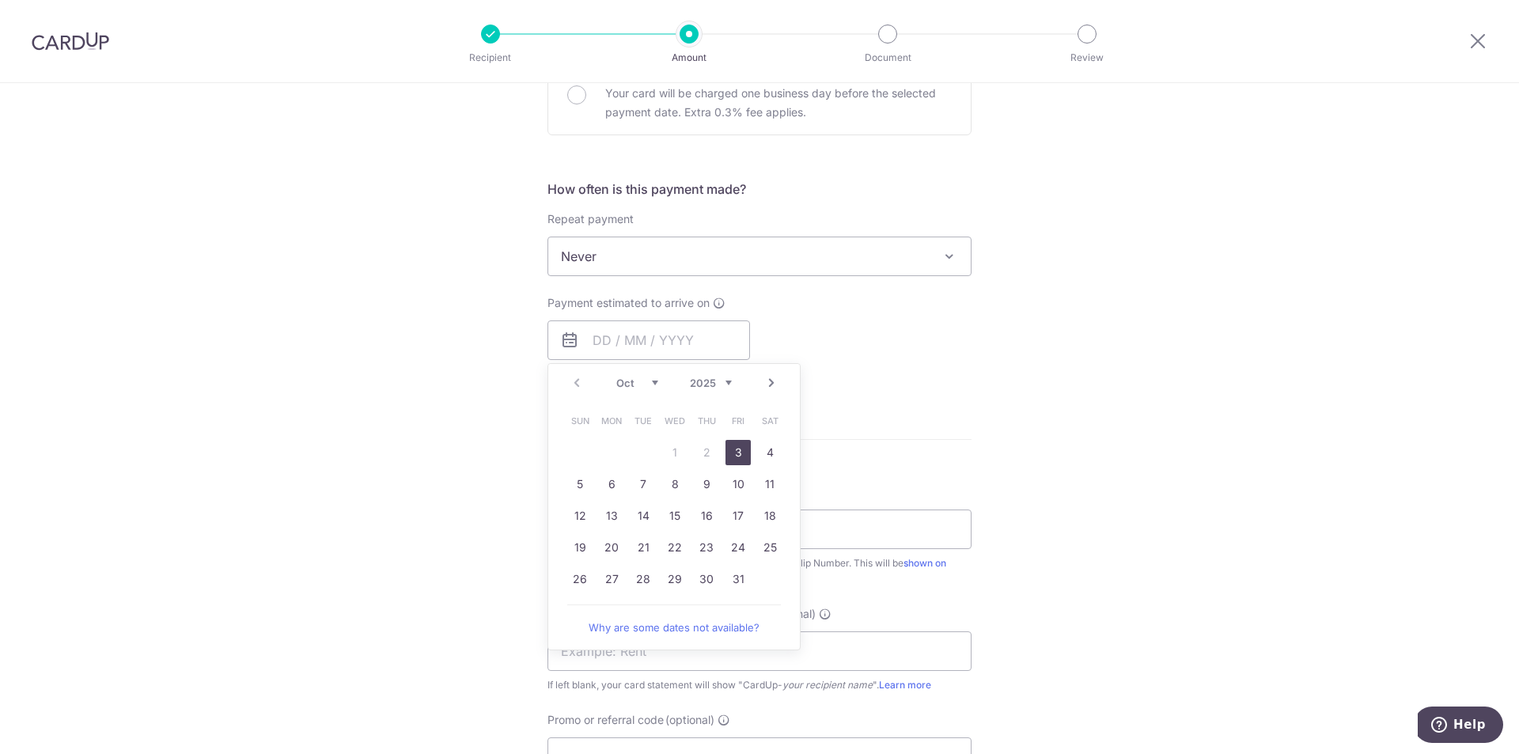
click at [734, 450] on link "3" at bounding box center [738, 452] width 25 height 25
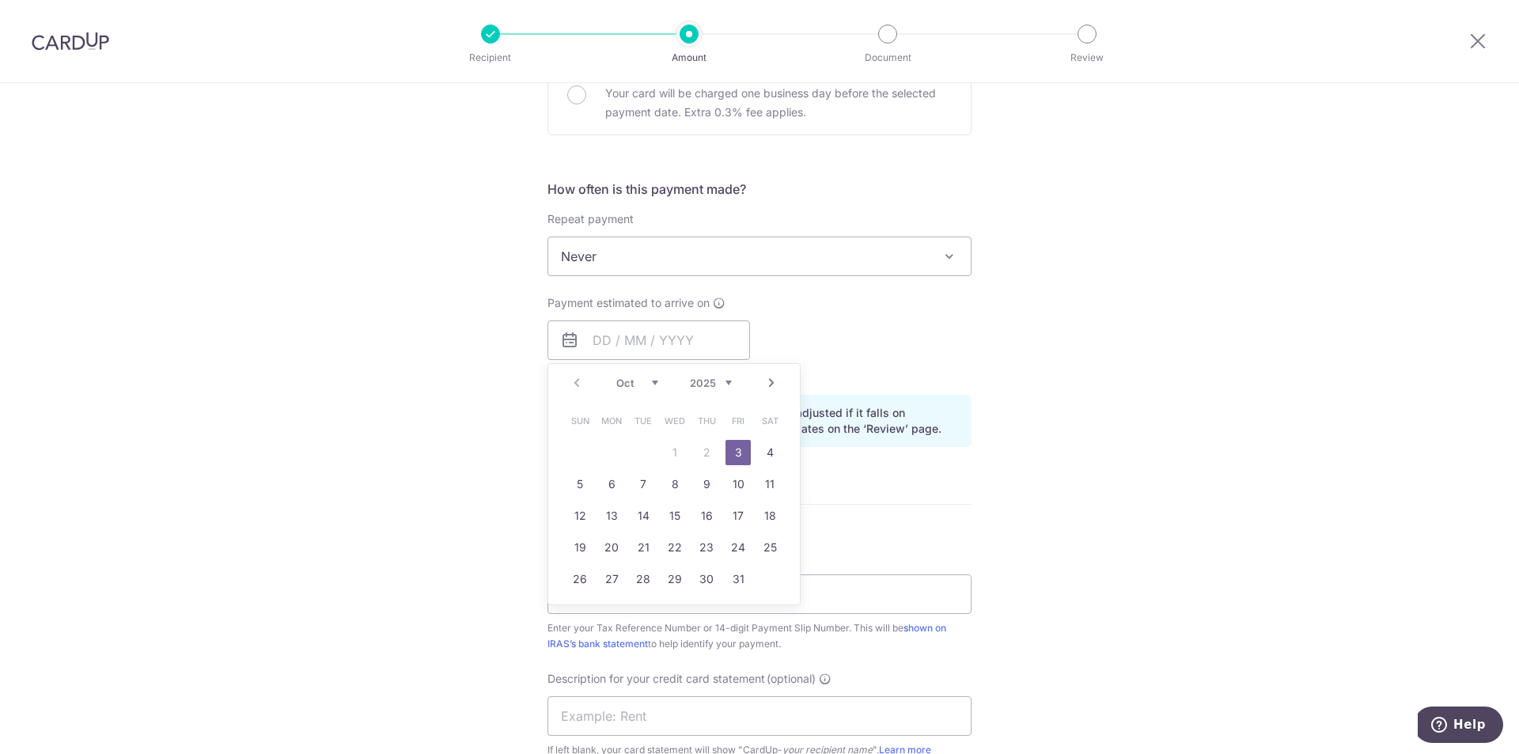
type input "03/10/2025"
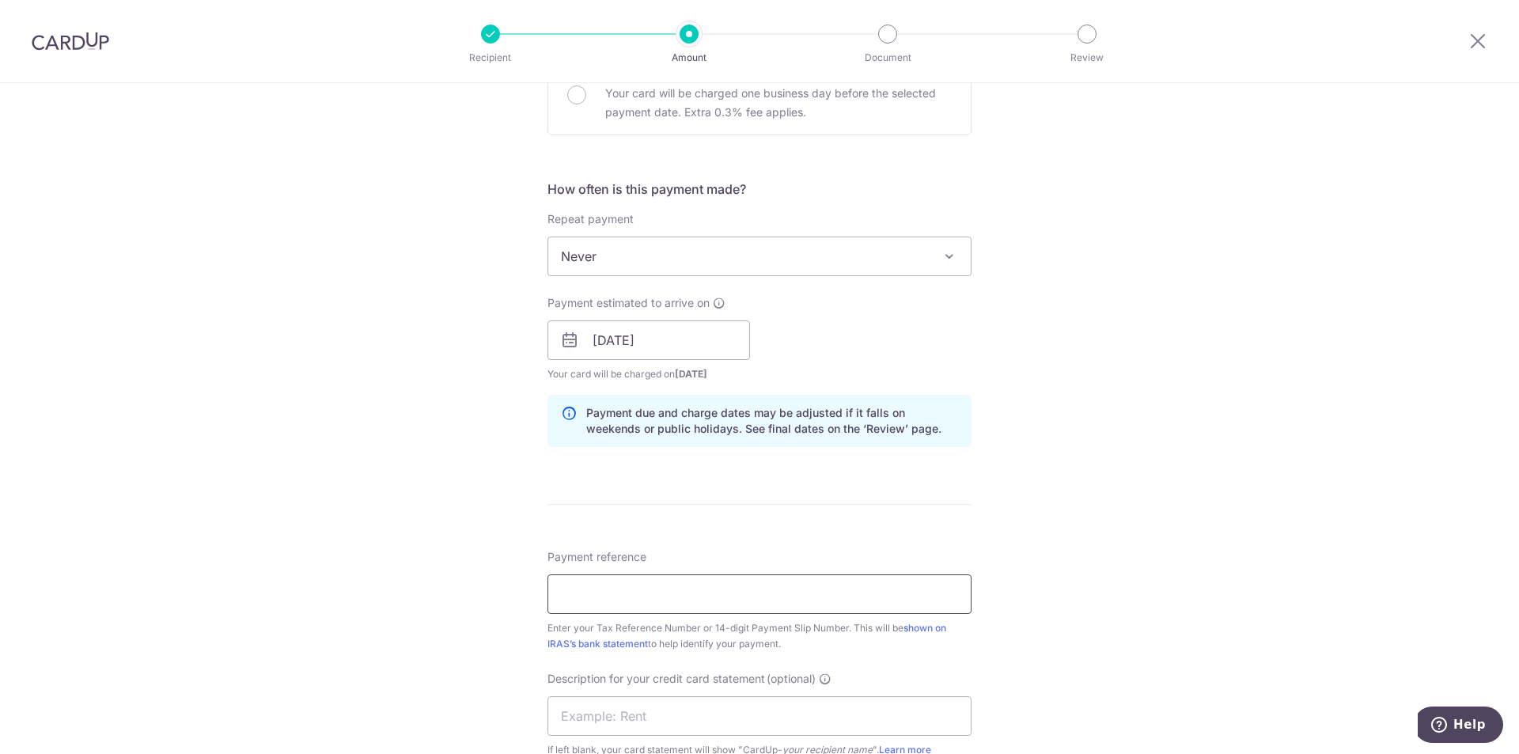
click at [780, 589] on input "Payment reference" at bounding box center [760, 594] width 424 height 40
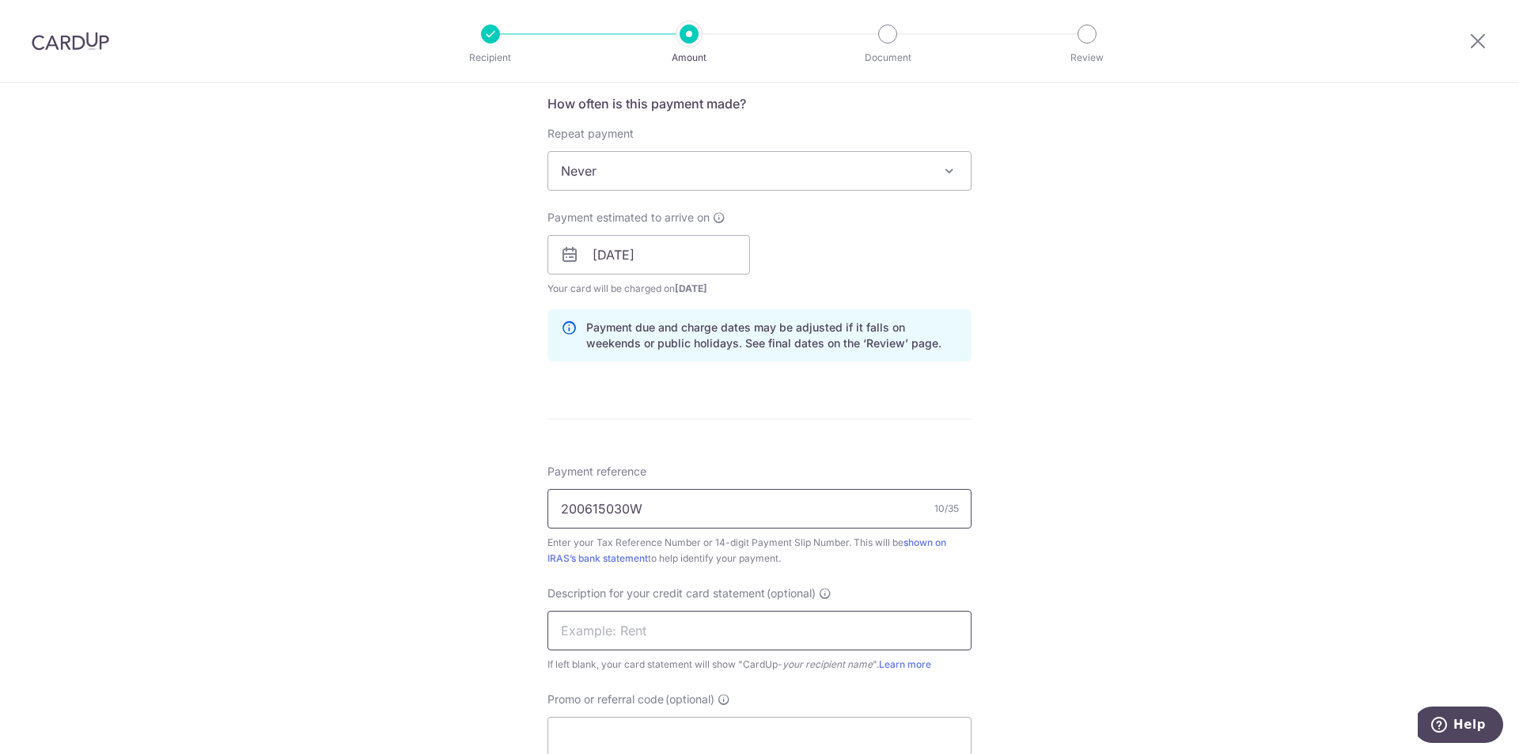
scroll to position [712, 0]
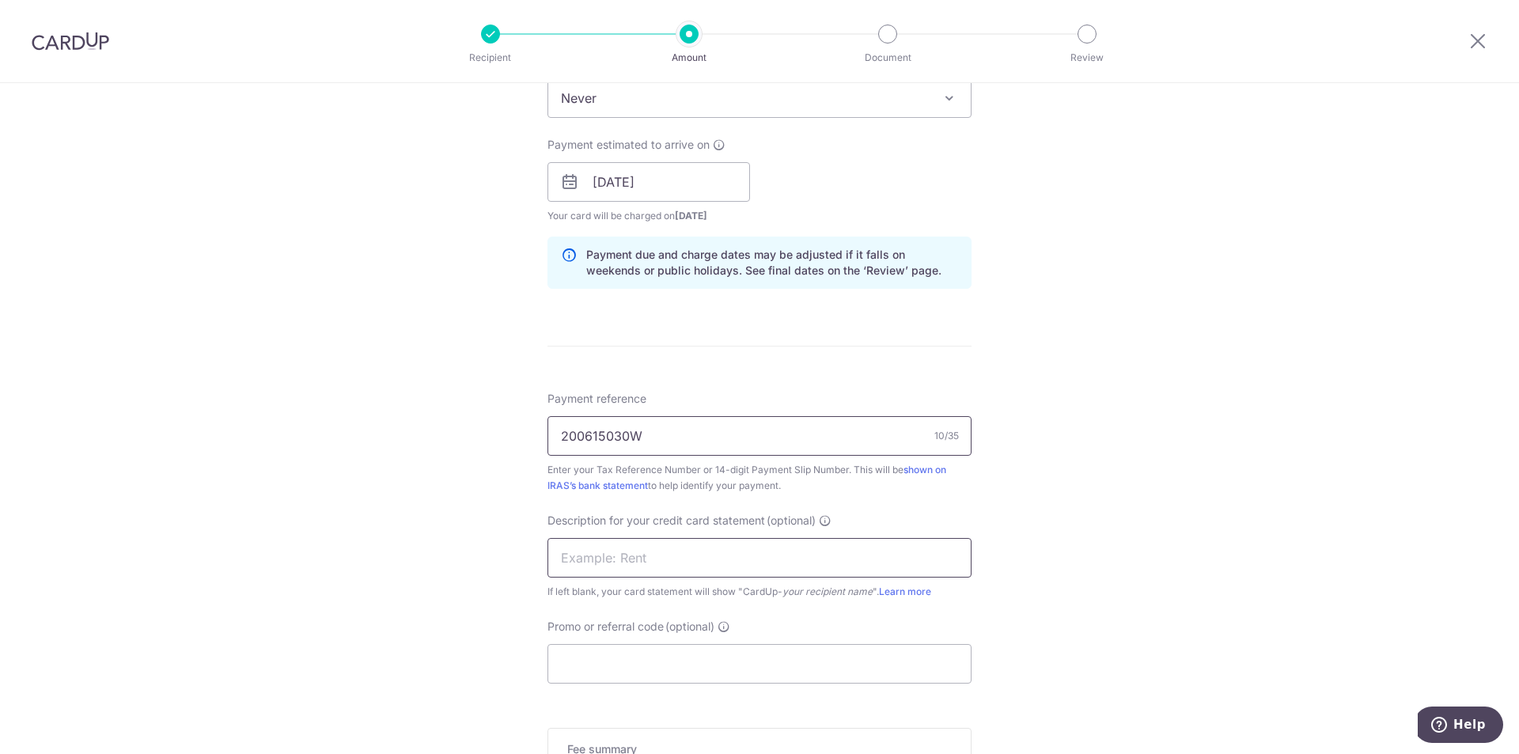
type input "200615030W"
click at [586, 571] on input "text" at bounding box center [760, 558] width 424 height 40
type input "PWSE GST"
click at [640, 671] on input "Promo or referral code (optional)" at bounding box center [760, 664] width 424 height 40
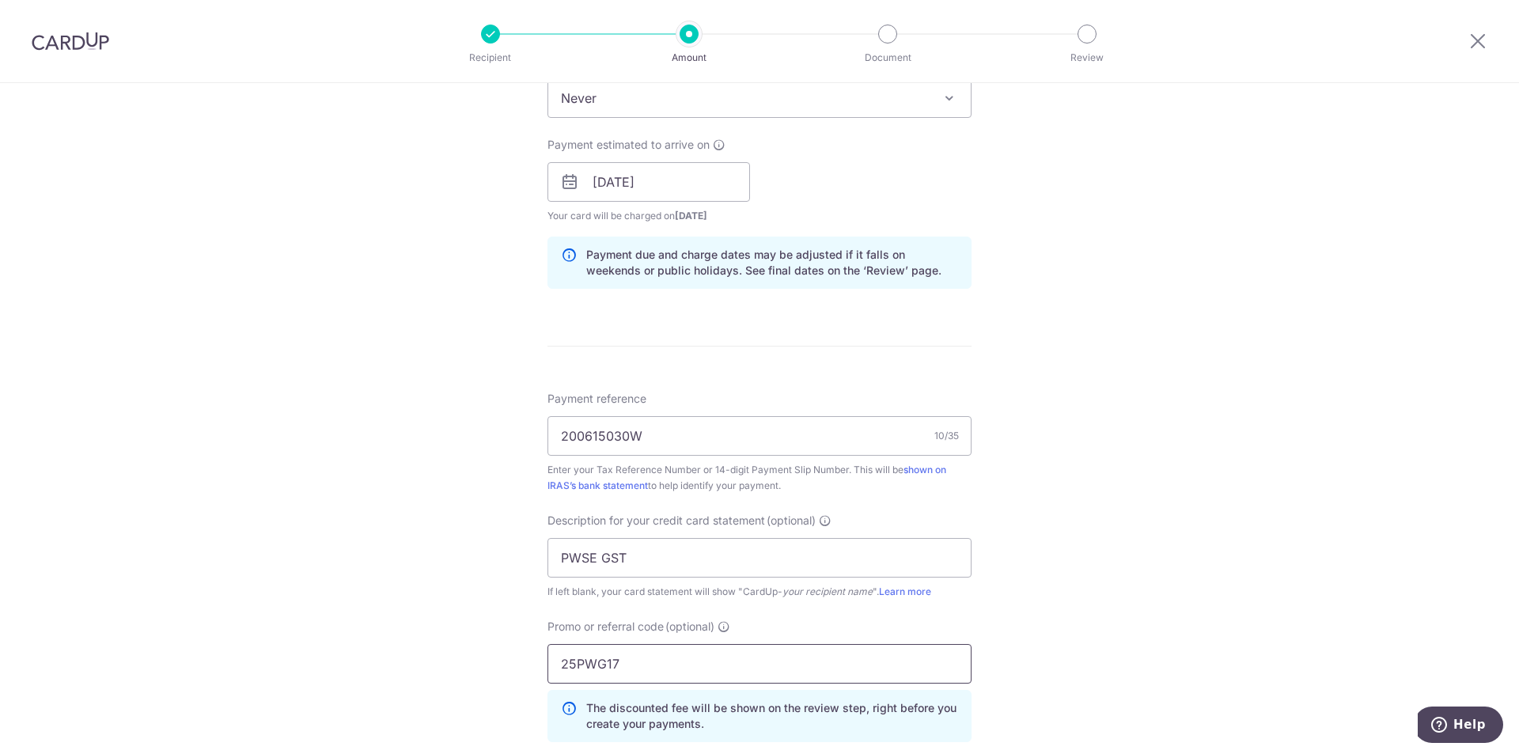
type input "25PWG17"
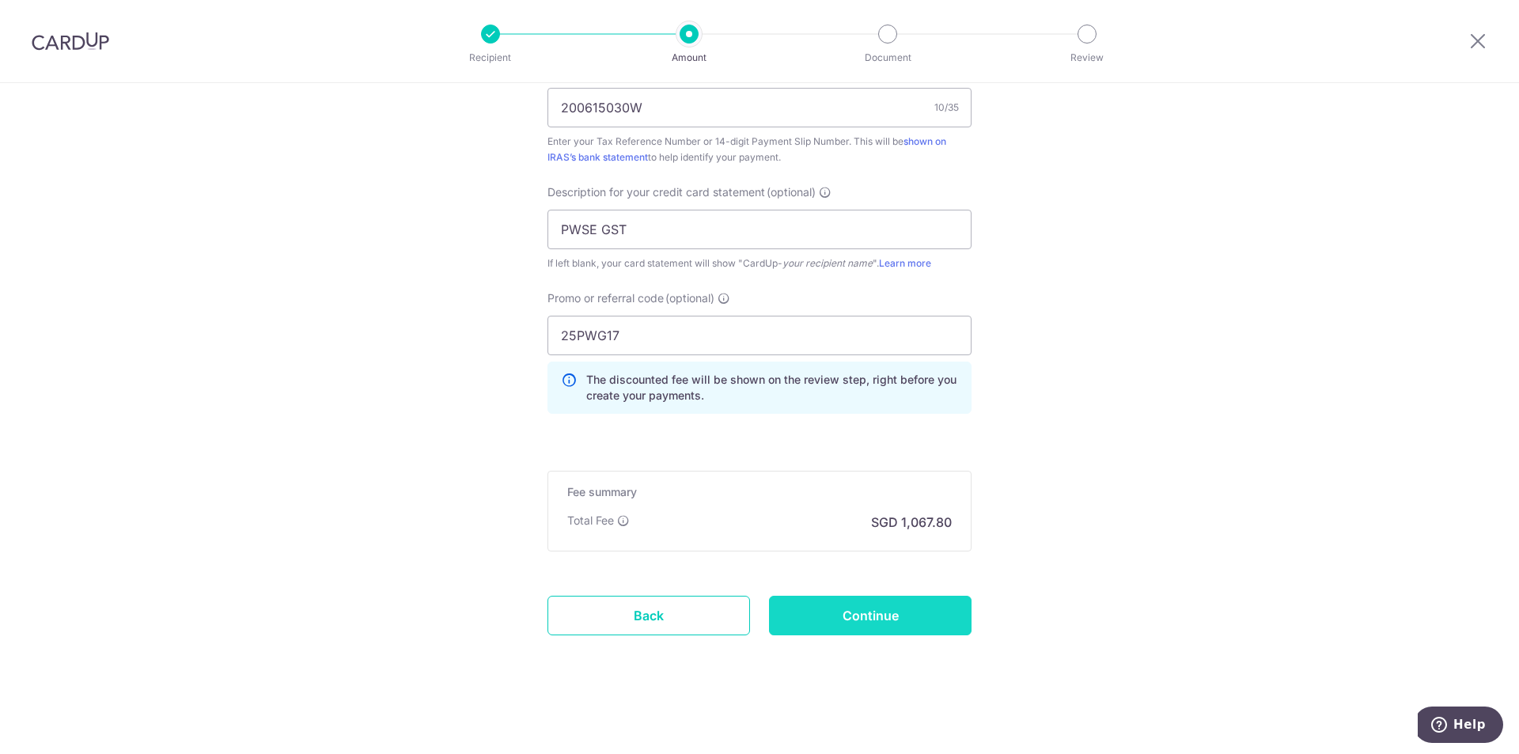
click at [847, 629] on input "Continue" at bounding box center [870, 616] width 203 height 40
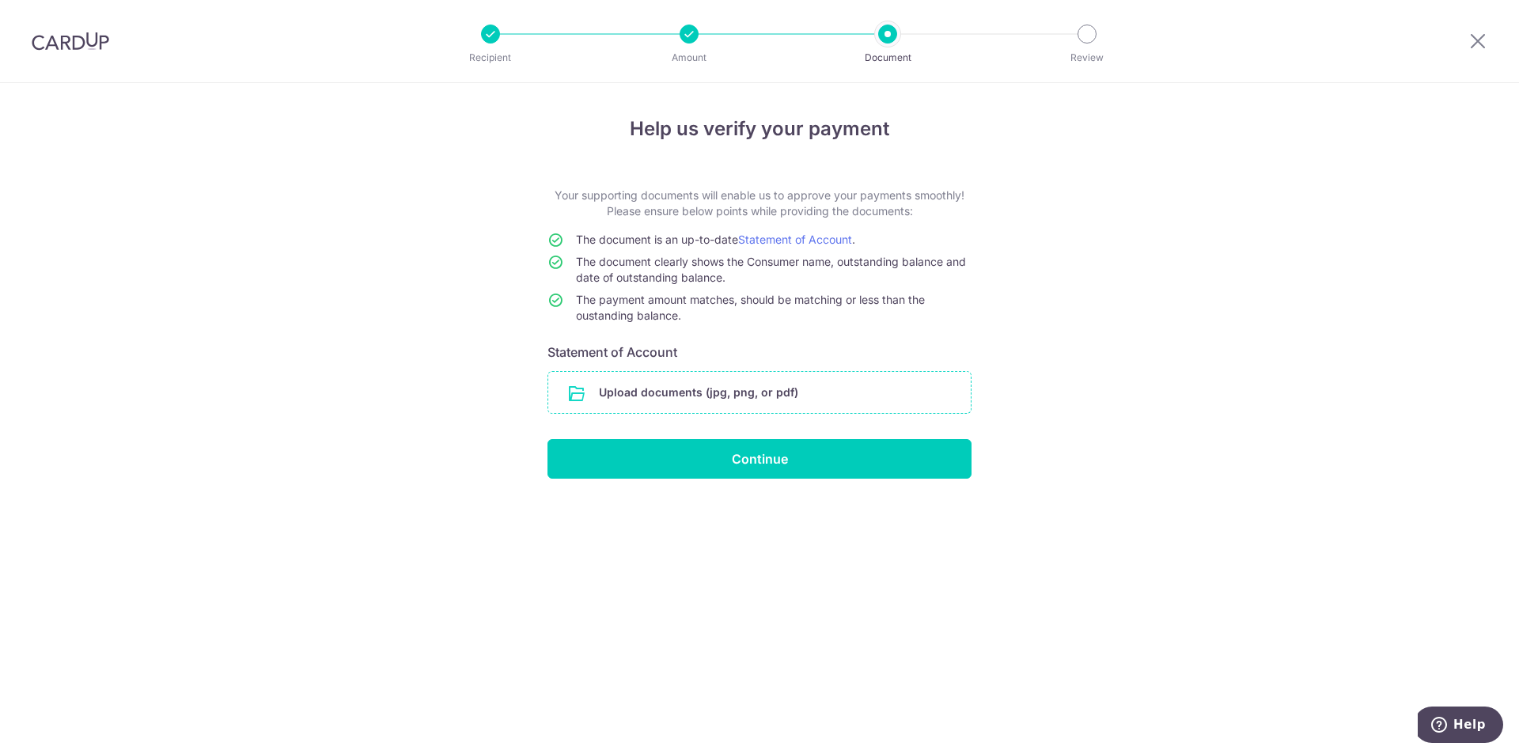
click at [783, 389] on input "file" at bounding box center [759, 392] width 423 height 41
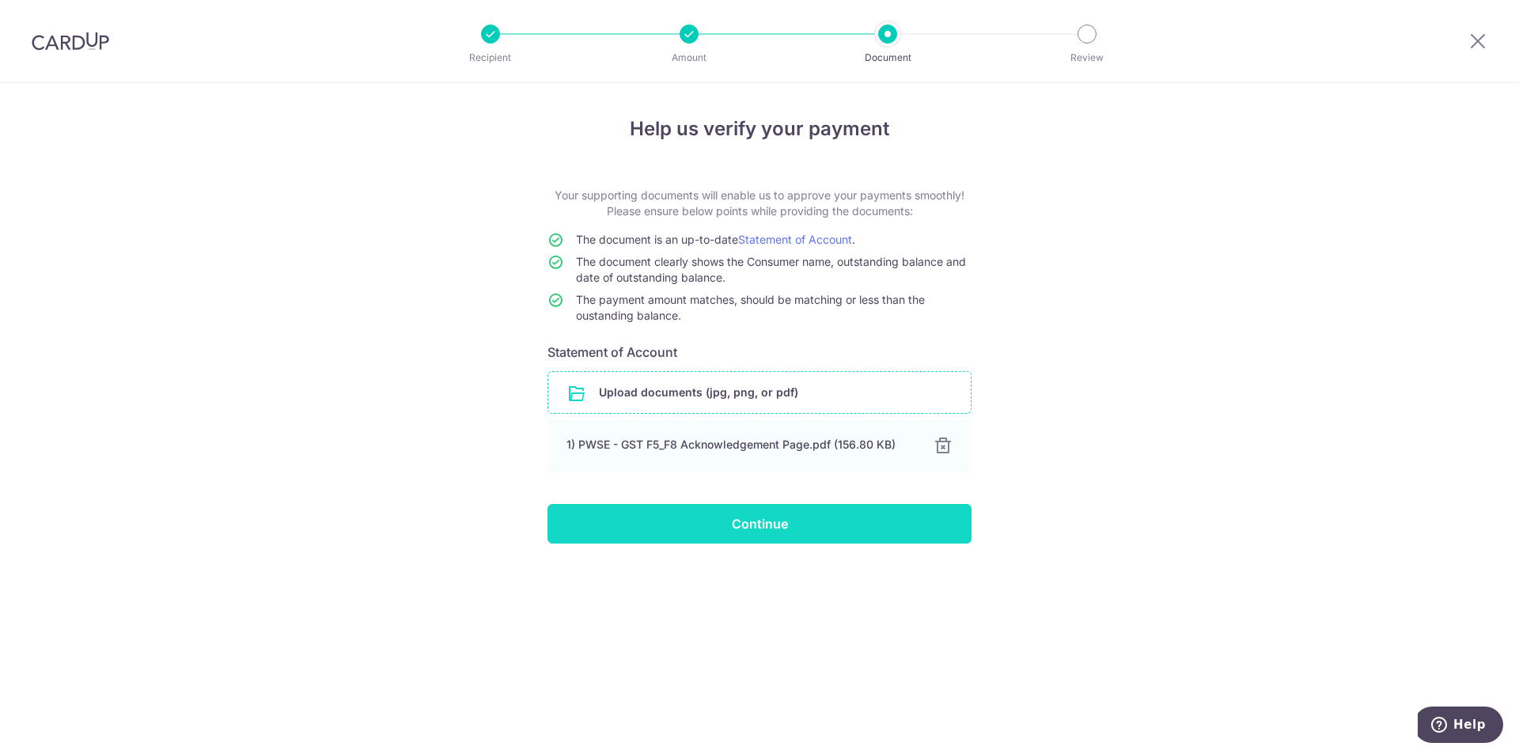
click at [757, 525] on input "Continue" at bounding box center [760, 524] width 424 height 40
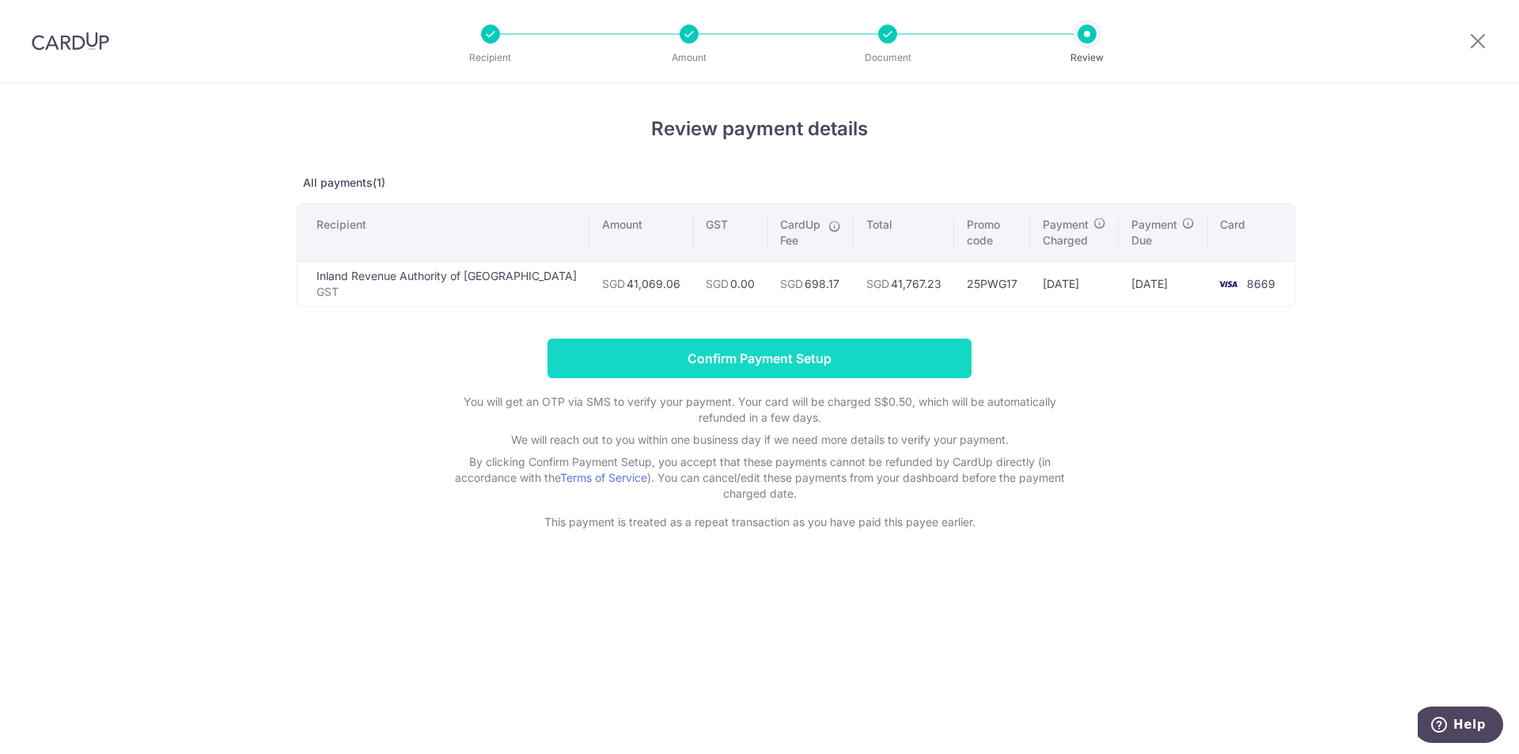
click at [822, 363] on input "Confirm Payment Setup" at bounding box center [760, 359] width 424 height 40
